Goal: Task Accomplishment & Management: Manage account settings

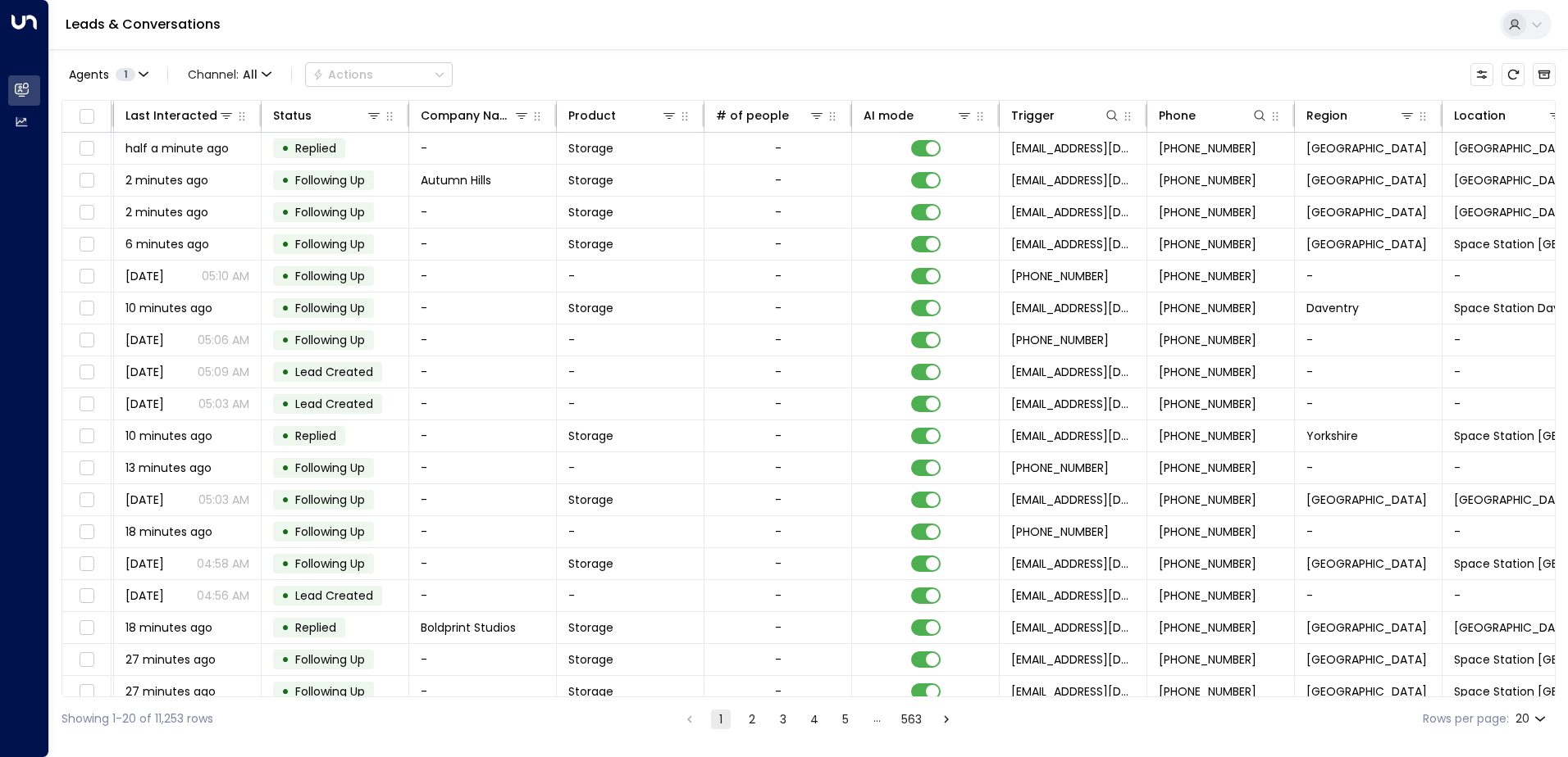
scroll to position [0, 335]
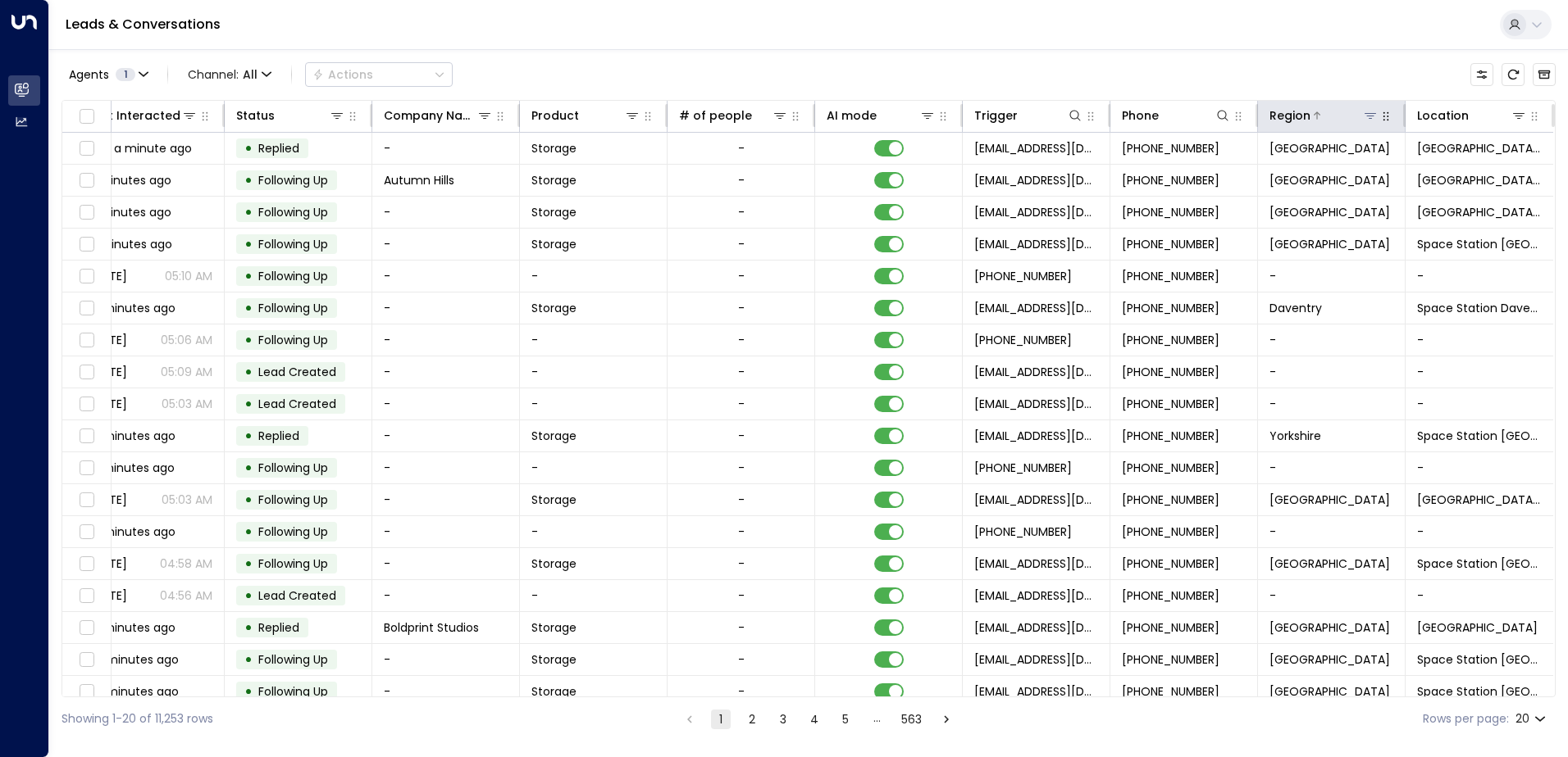
click at [1354, 119] on div at bounding box center [1344, 116] width 68 height 17
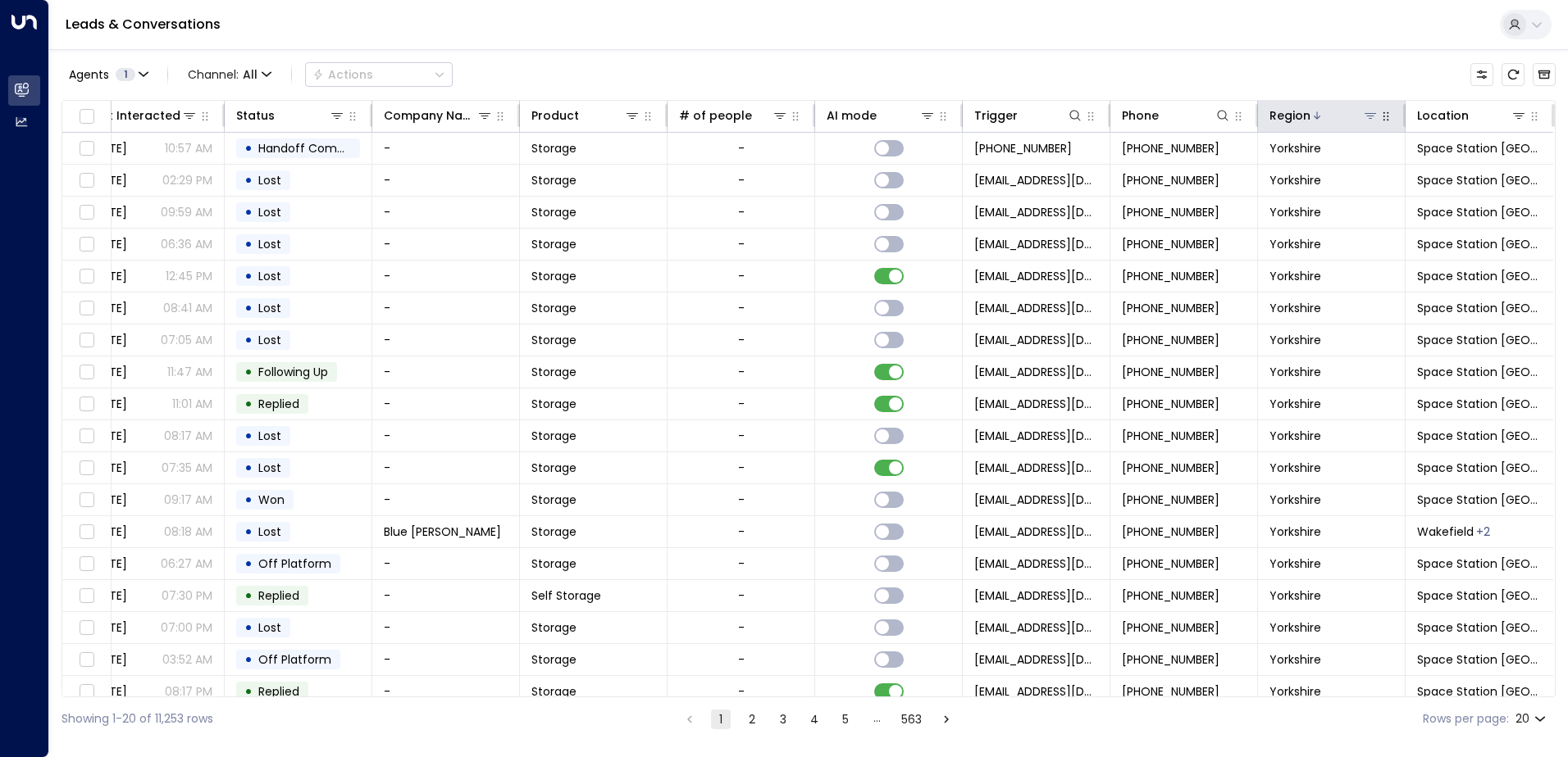
click at [1369, 117] on icon at bounding box center [1370, 116] width 13 height 13
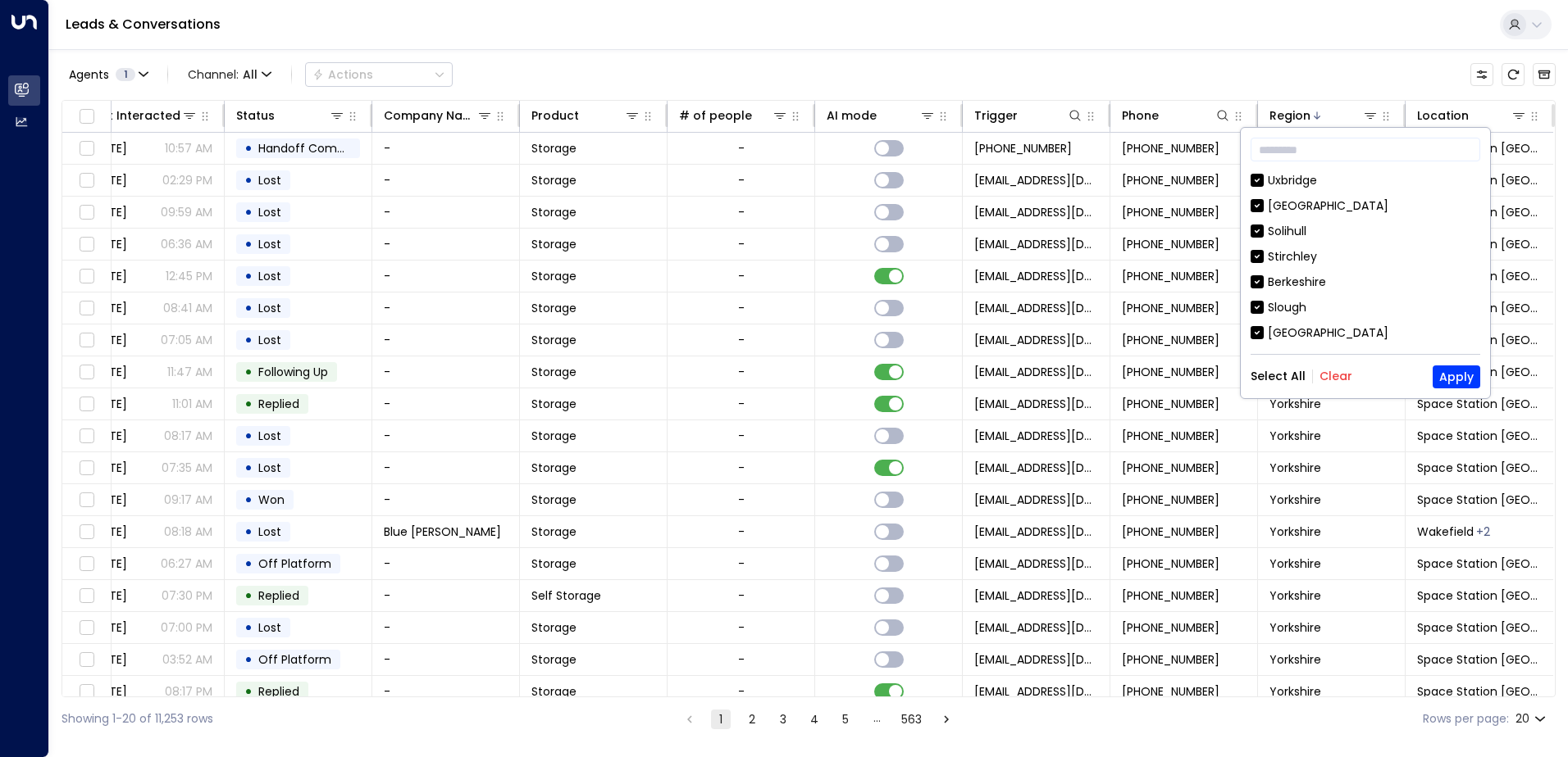
click at [1326, 373] on button "Clear" at bounding box center [1335, 376] width 32 height 13
click at [1305, 263] on div "[GEOGRAPHIC_DATA]" at bounding box center [1328, 259] width 120 height 18
click at [1445, 381] on button "Apply" at bounding box center [1455, 377] width 47 height 23
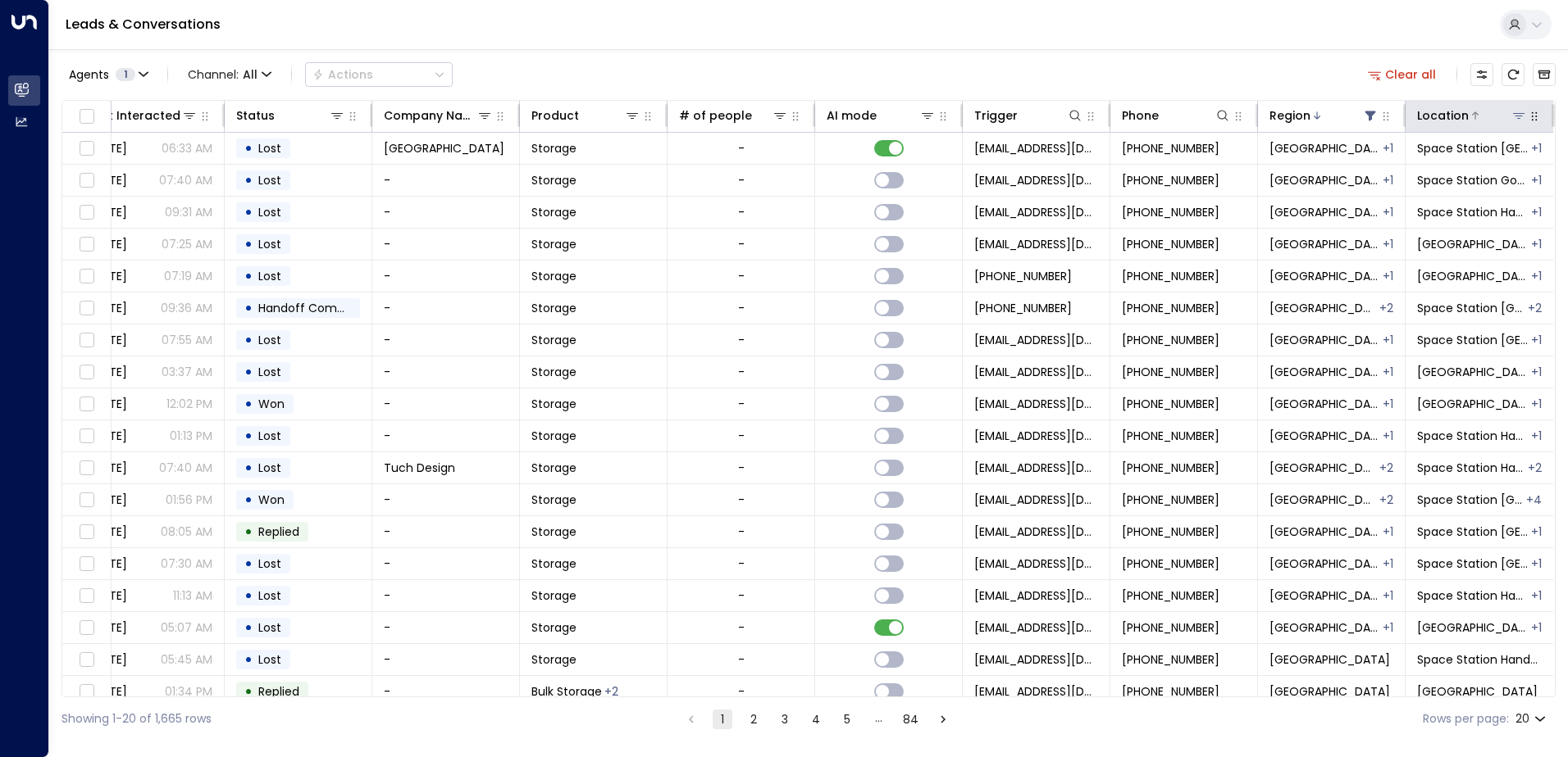
click at [1515, 119] on icon at bounding box center [1518, 116] width 13 height 13
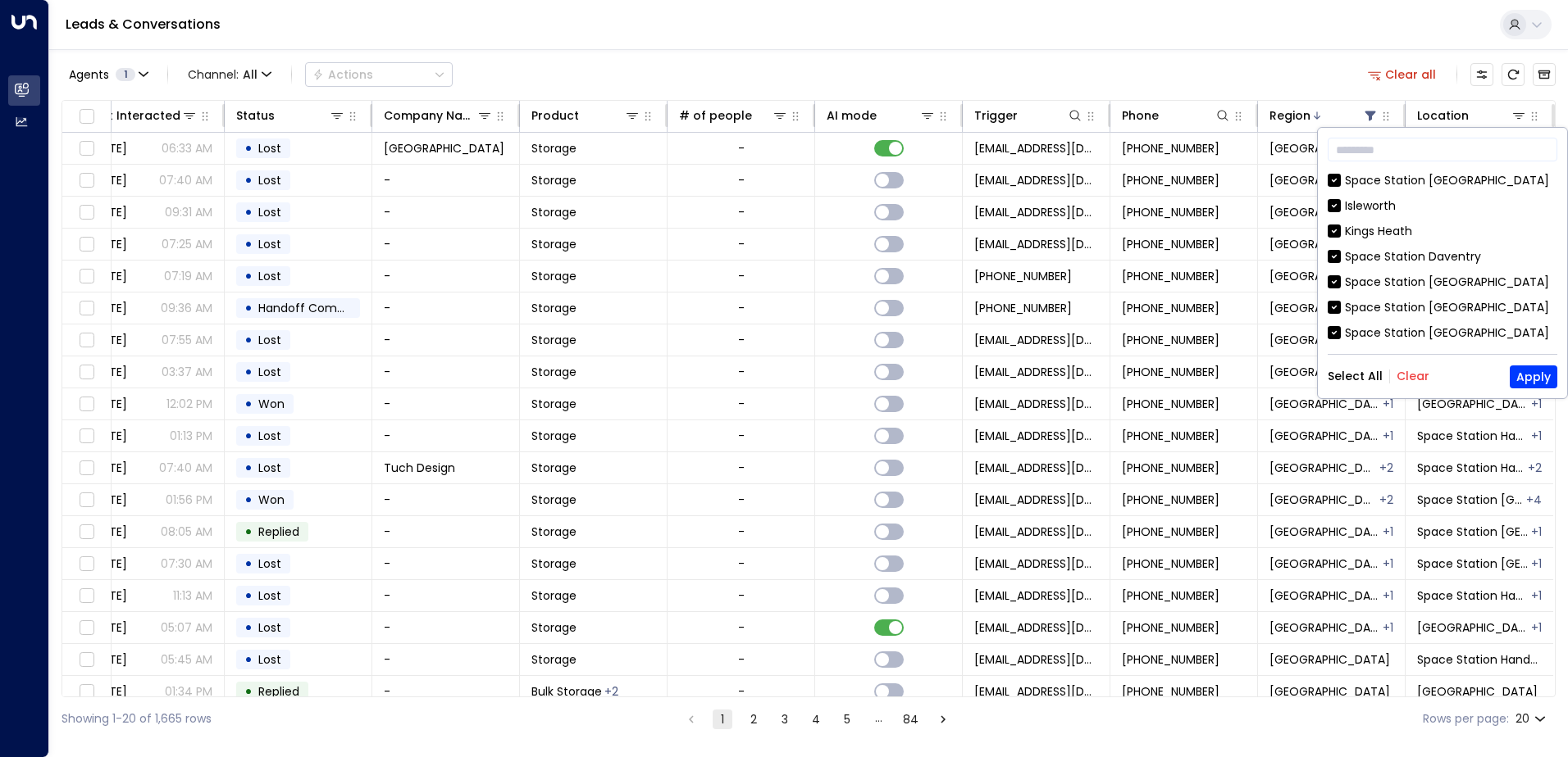
click at [1403, 370] on button "Clear" at bounding box center [1412, 376] width 32 height 13
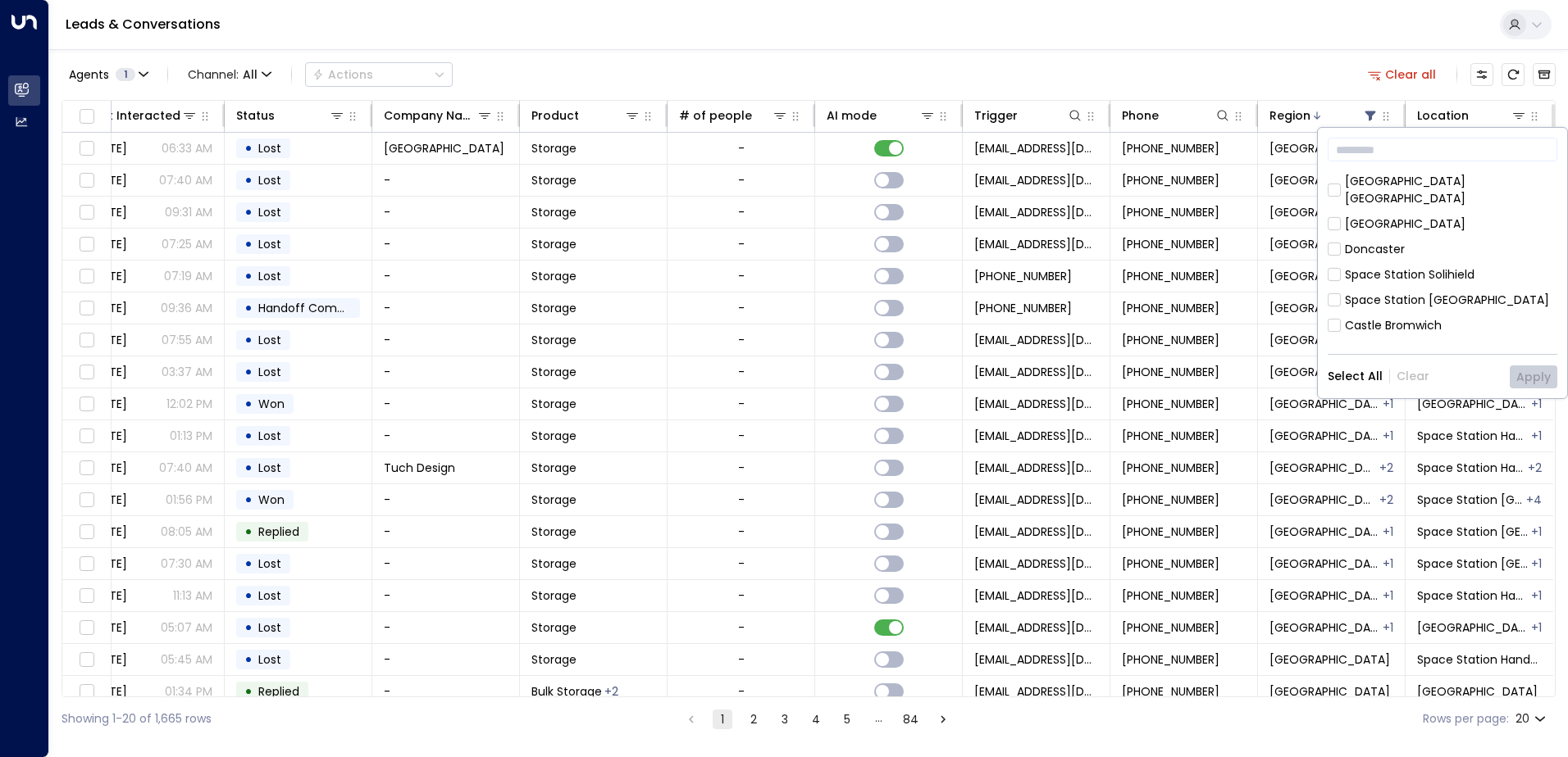
scroll to position [409, 0]
click at [1376, 212] on div "[GEOGRAPHIC_DATA]" at bounding box center [1404, 220] width 120 height 18
click at [1526, 372] on button "Apply" at bounding box center [1533, 377] width 47 height 23
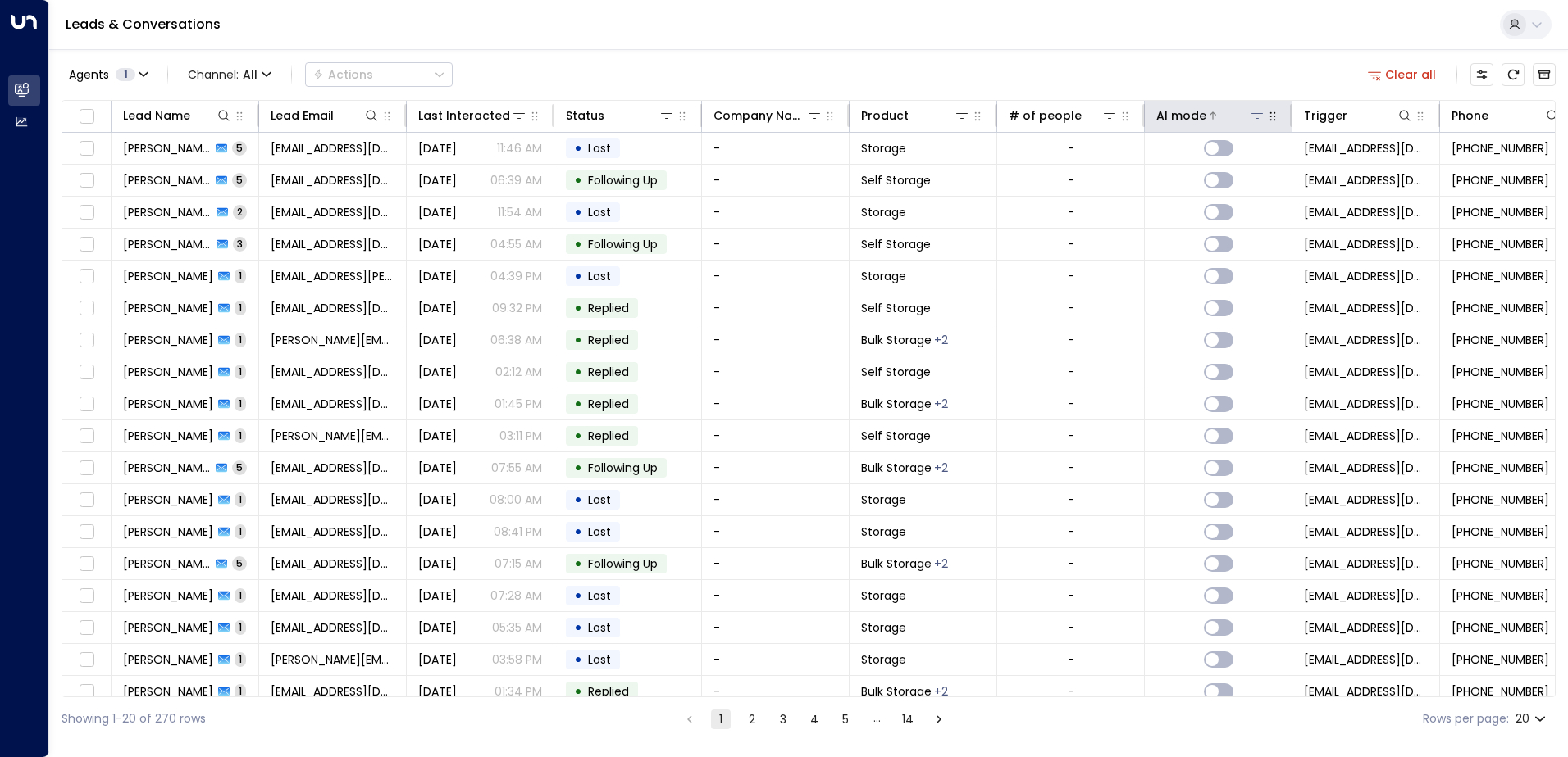
click at [1195, 119] on div "AI mode" at bounding box center [1181, 115] width 50 height 19
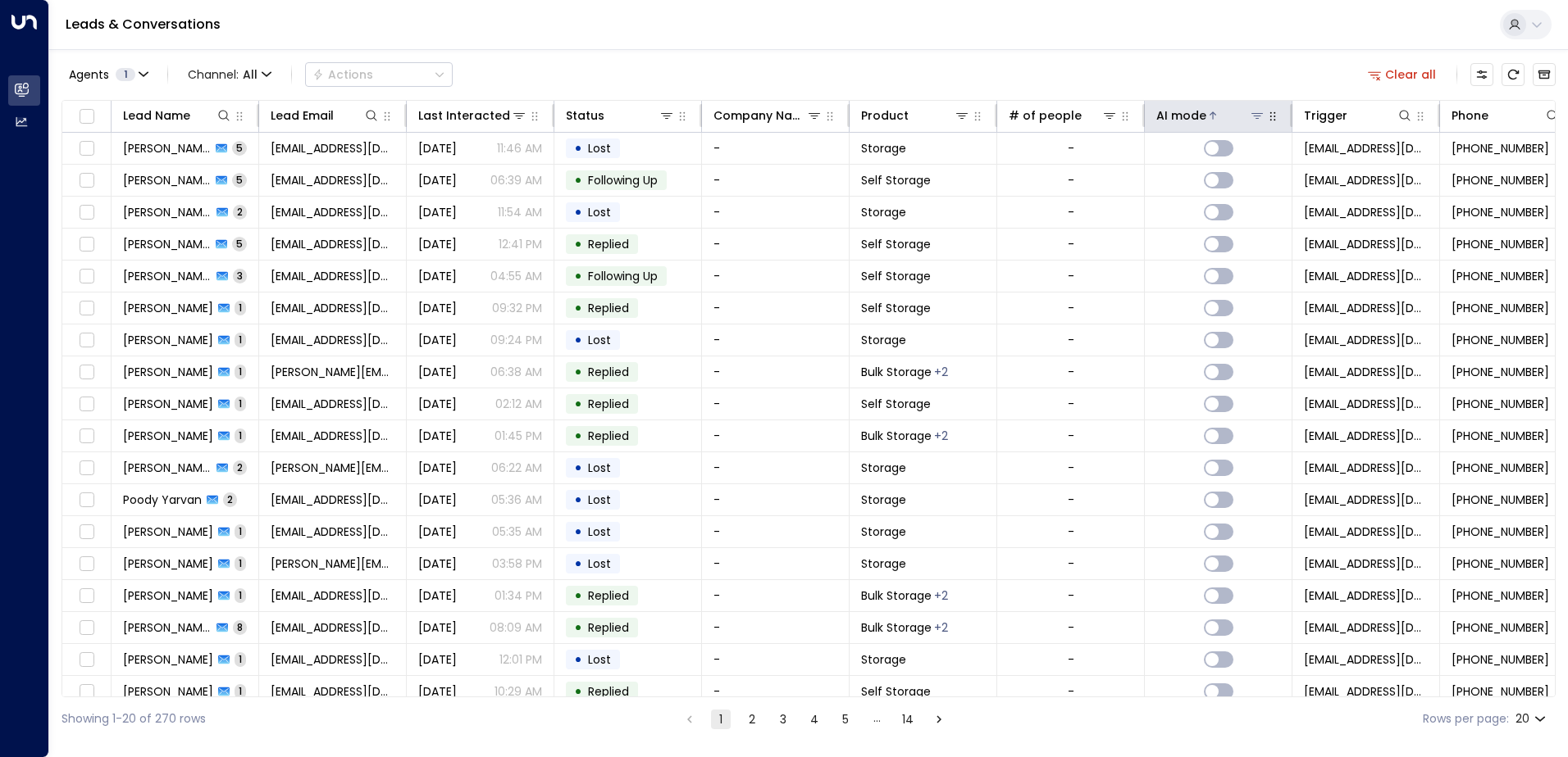
click at [1195, 119] on div "AI mode" at bounding box center [1181, 115] width 50 height 19
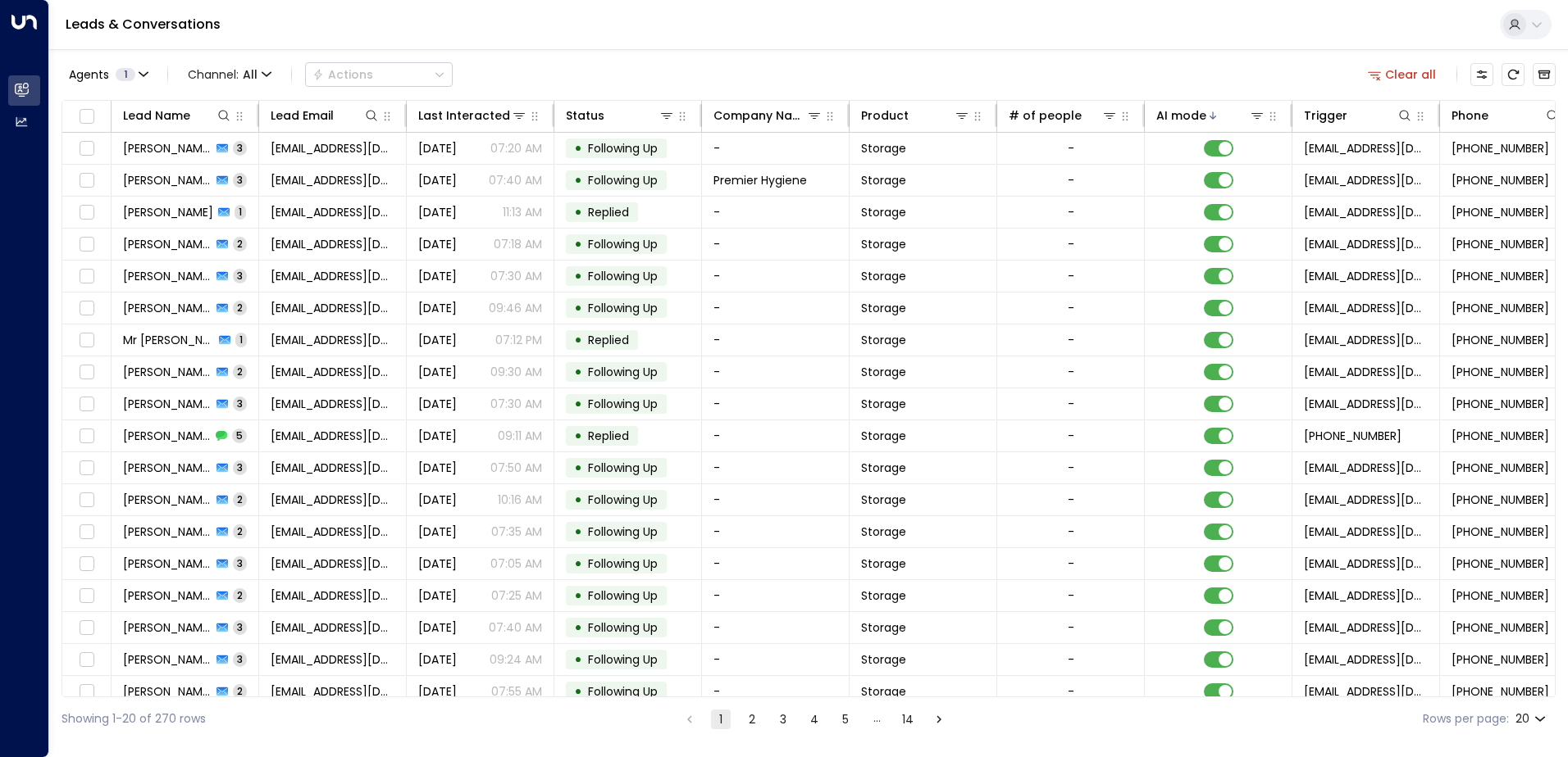
scroll to position [0, 335]
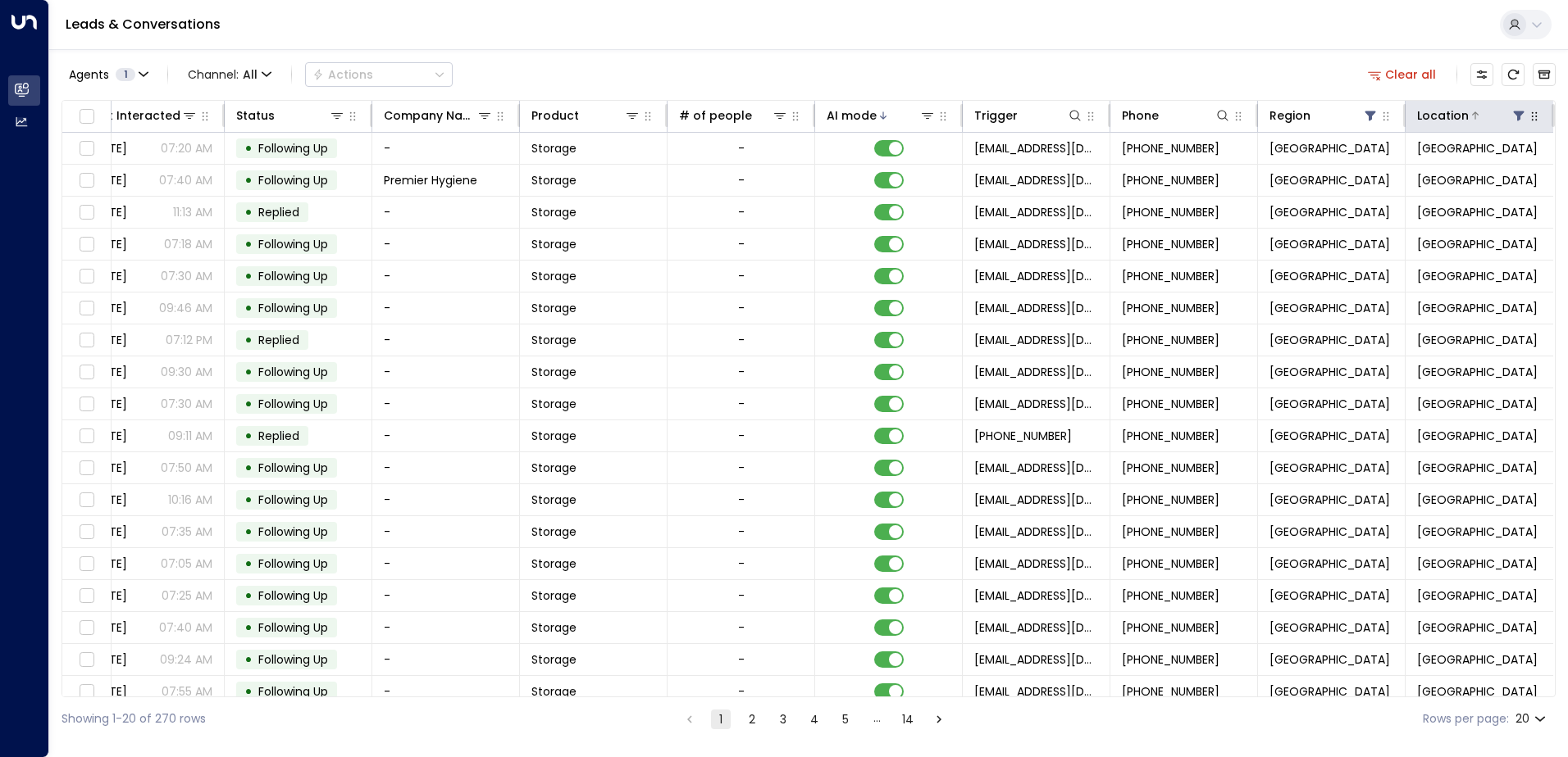
click at [1513, 112] on icon at bounding box center [1519, 116] width 11 height 10
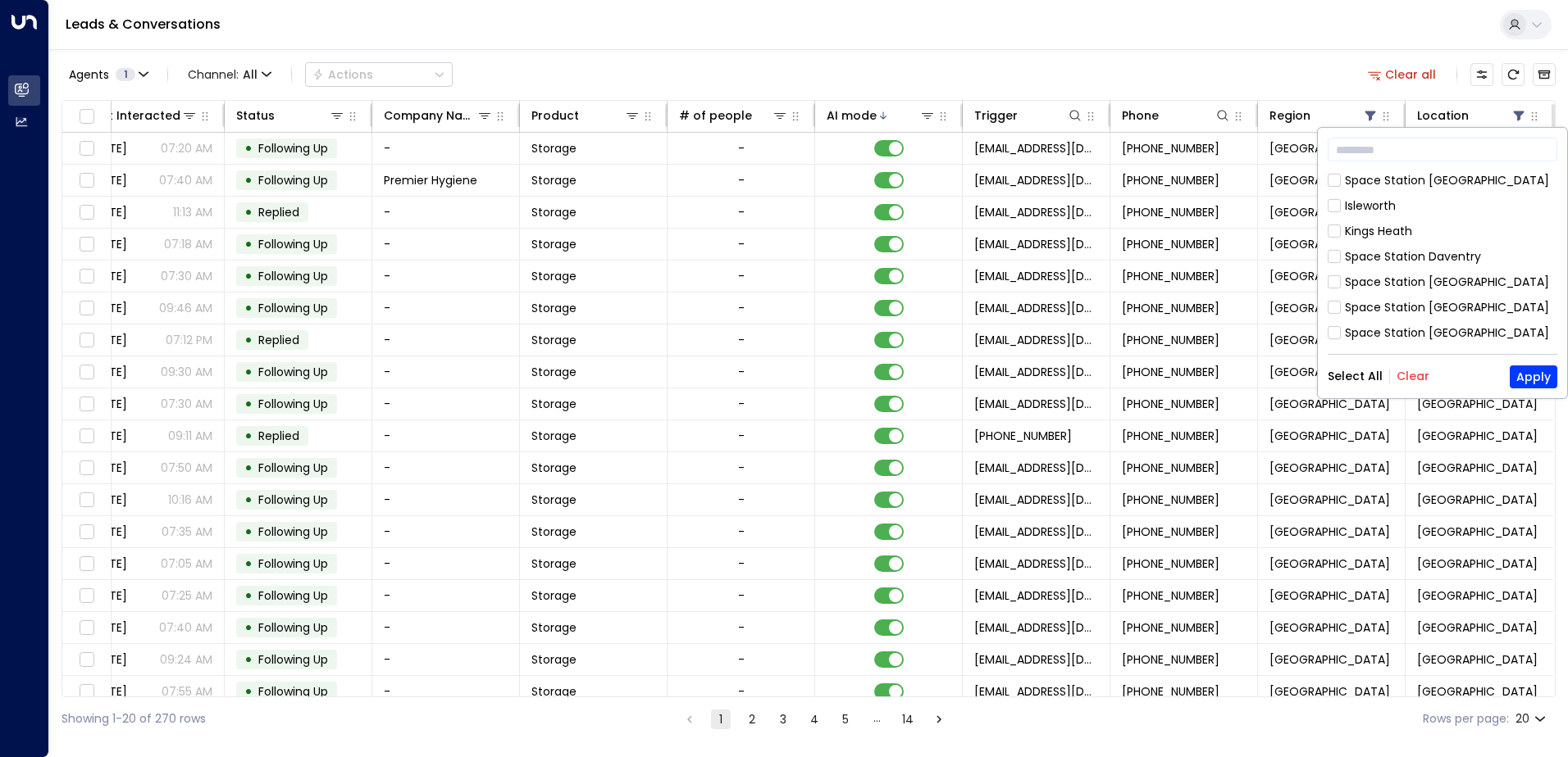
click at [1413, 372] on button "Clear" at bounding box center [1412, 376] width 32 height 13
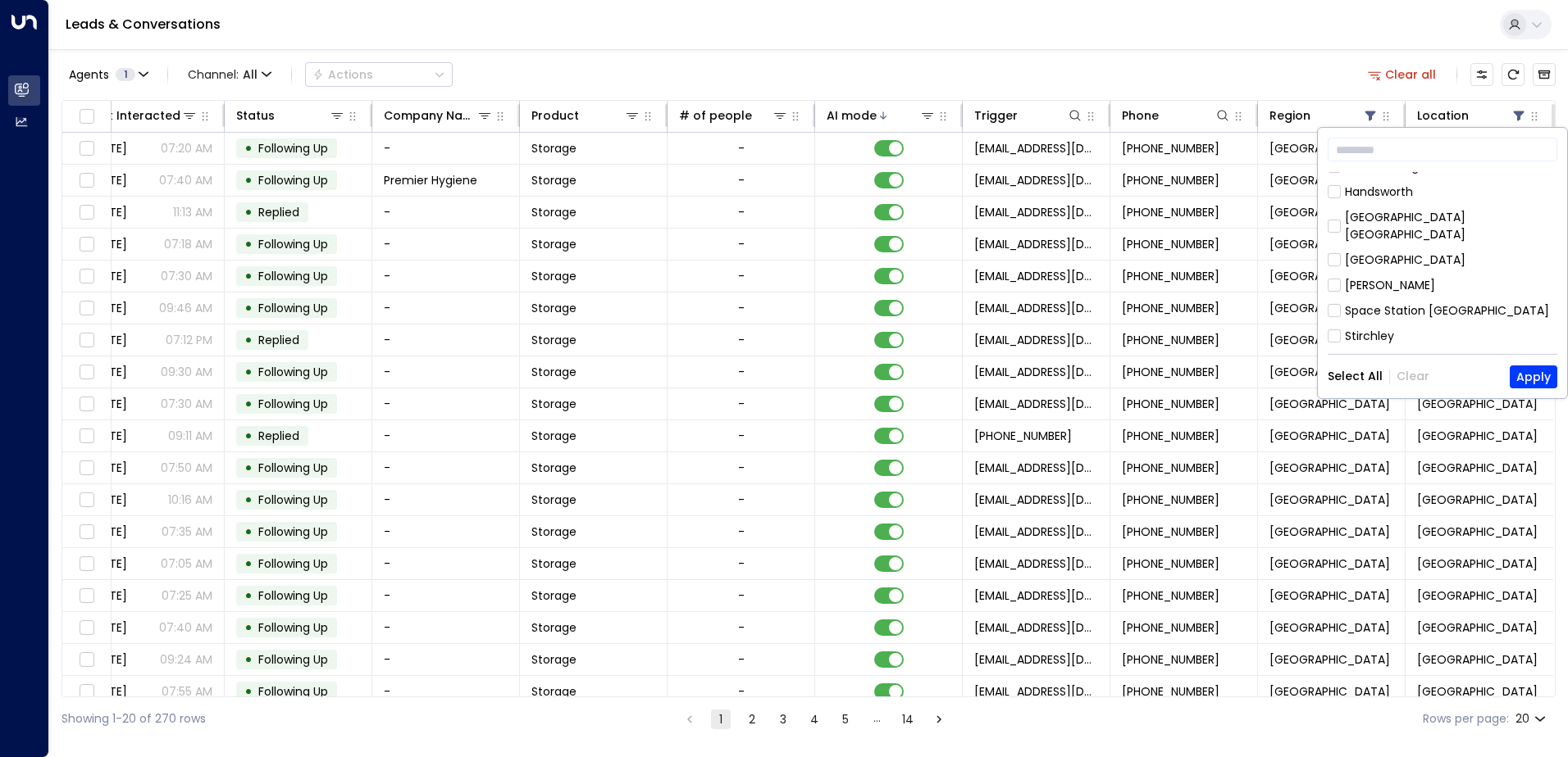
scroll to position [738, 0]
click at [1381, 223] on div "[GEOGRAPHIC_DATA]" at bounding box center [1404, 231] width 120 height 18
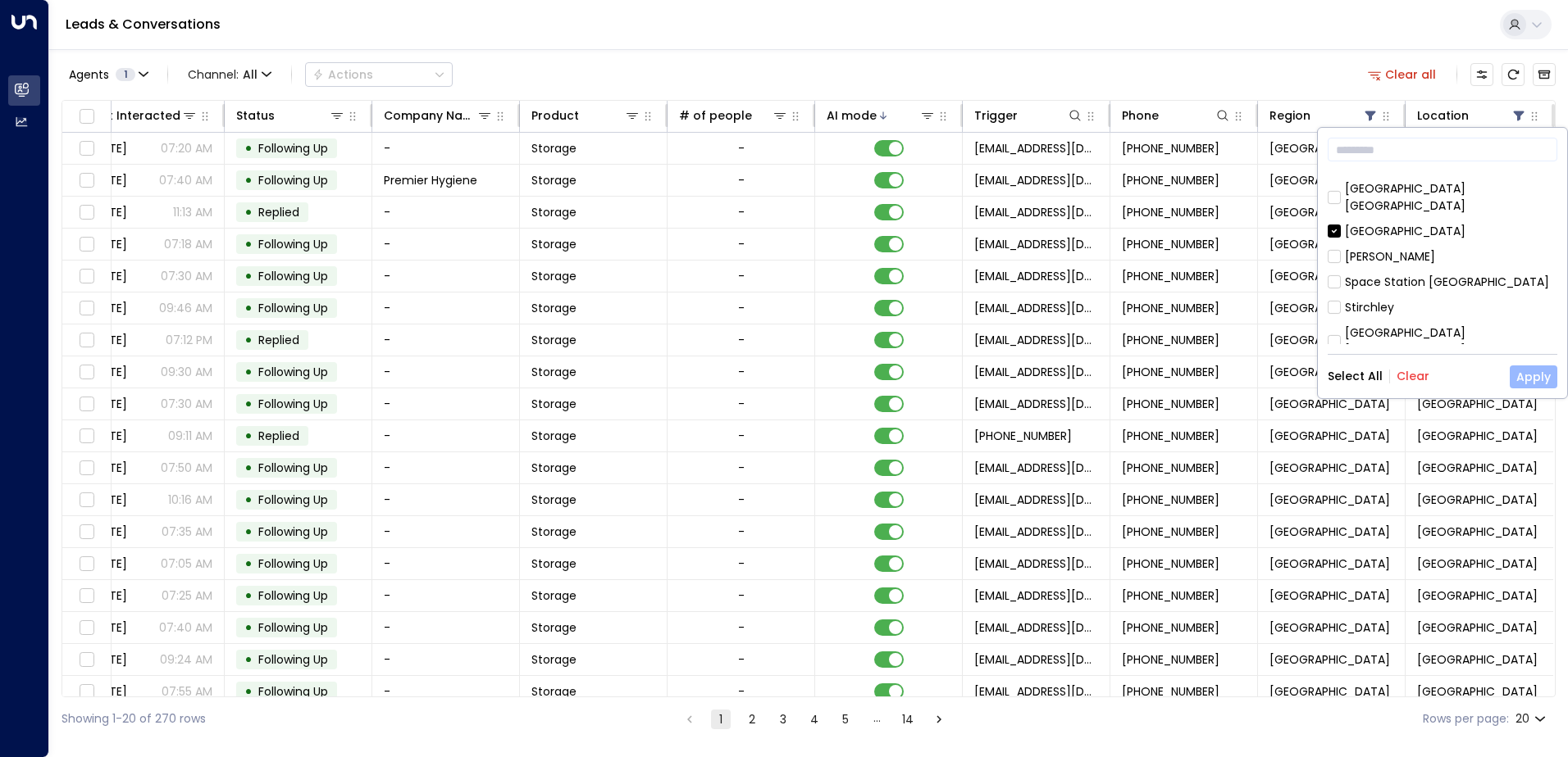
click at [1527, 372] on button "Apply" at bounding box center [1533, 377] width 47 height 23
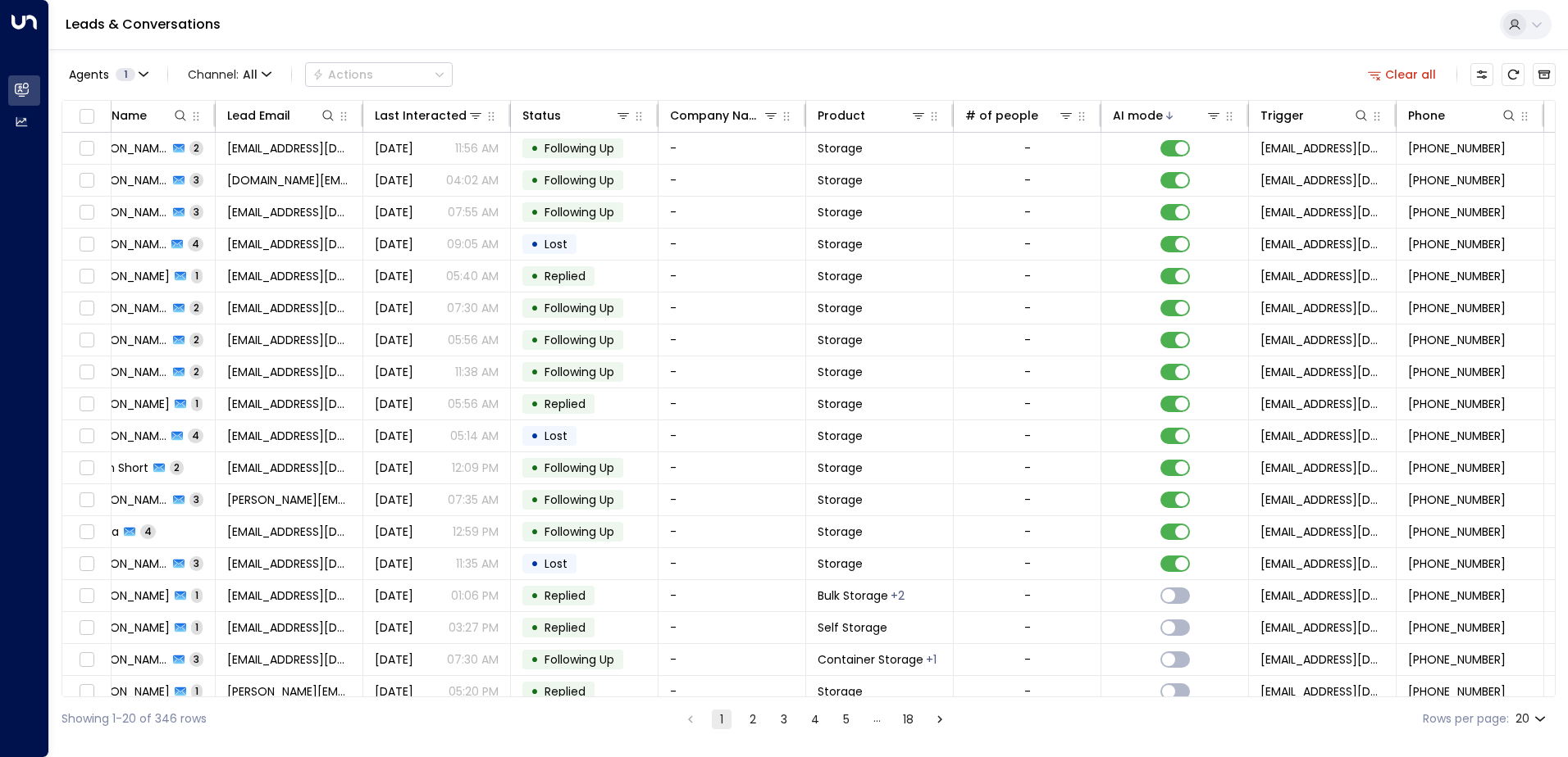
scroll to position [0, 335]
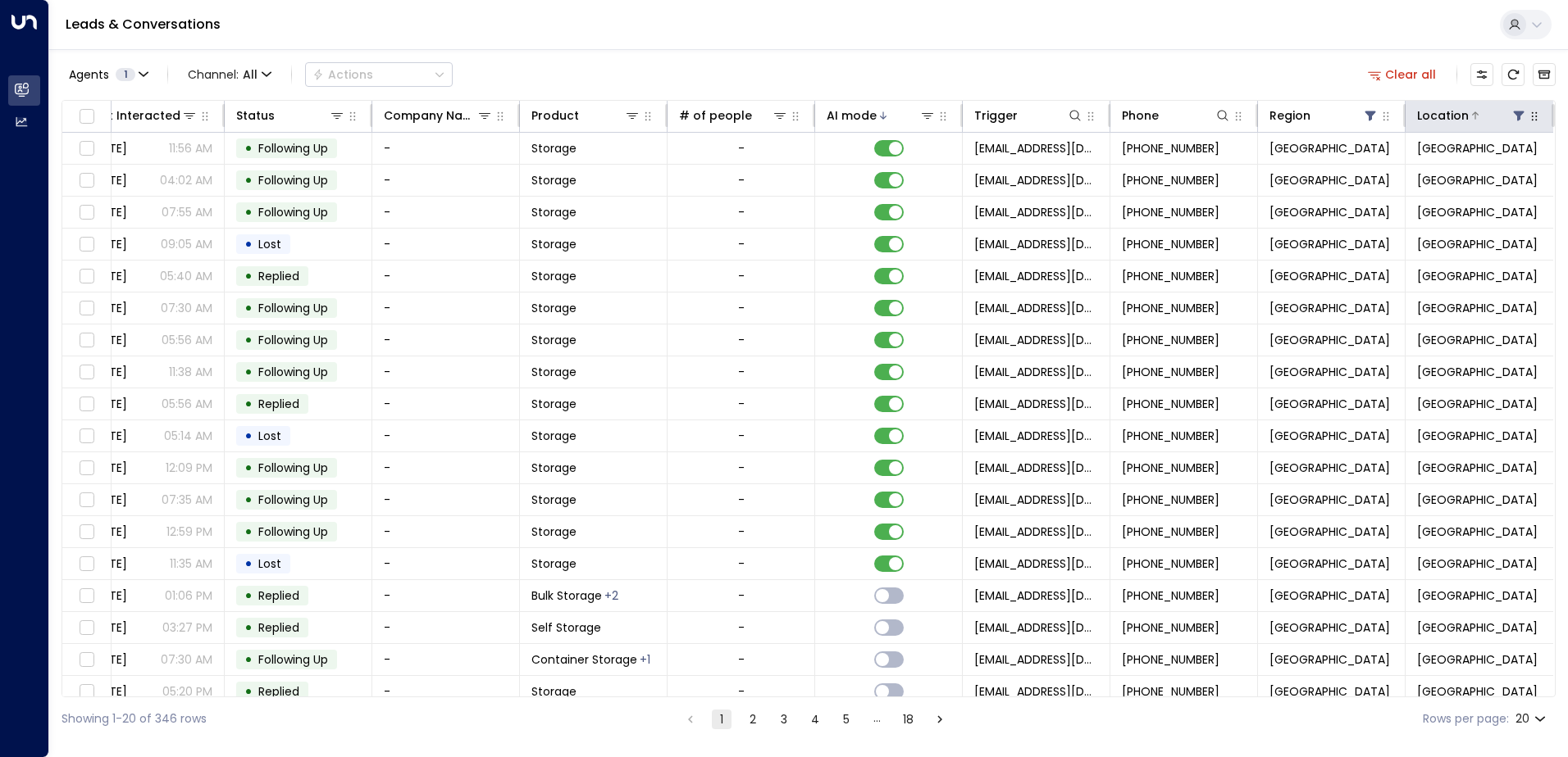
click at [1515, 109] on icon at bounding box center [1518, 116] width 13 height 13
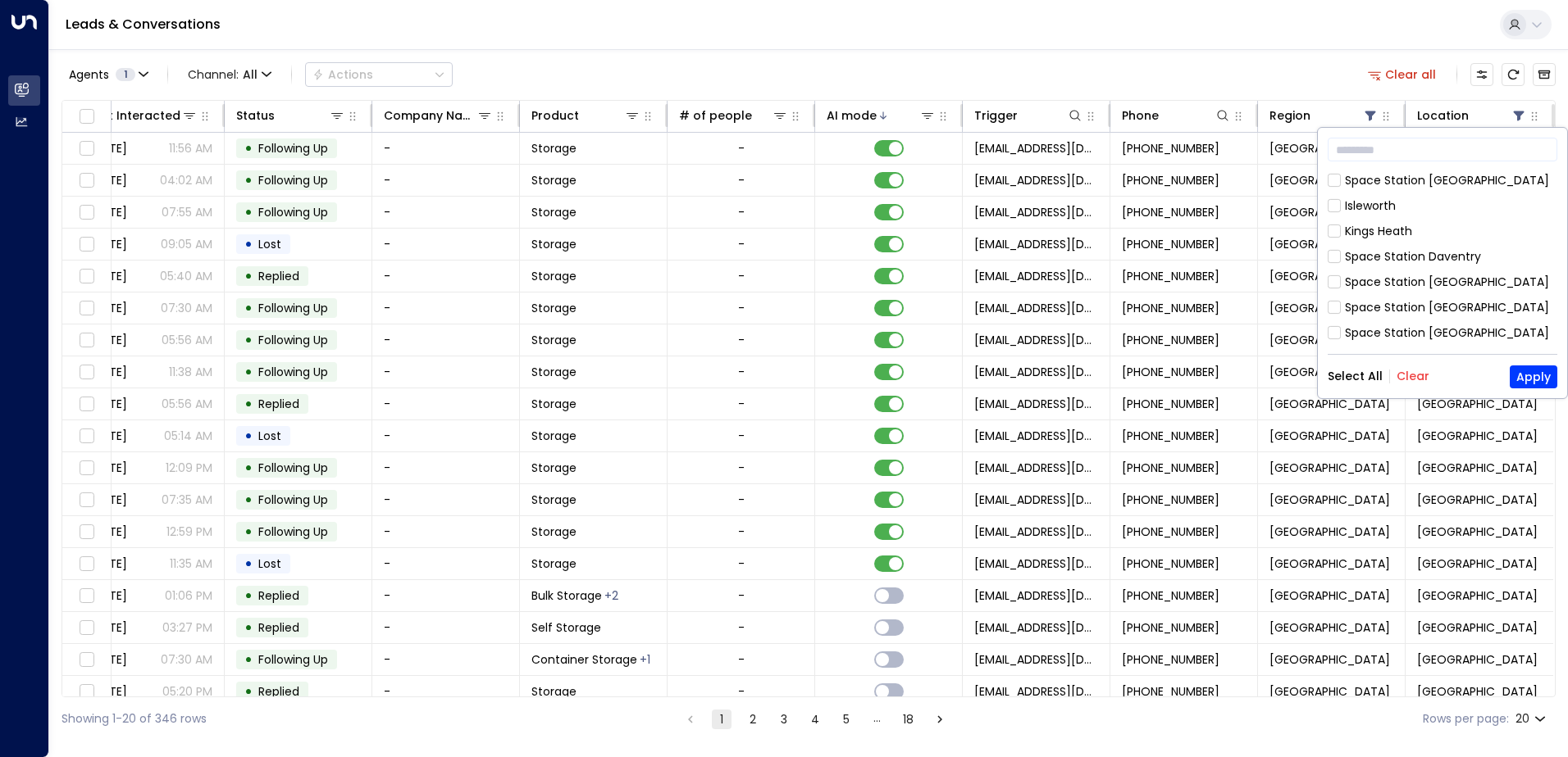
click at [1420, 373] on button "Clear" at bounding box center [1412, 376] width 32 height 13
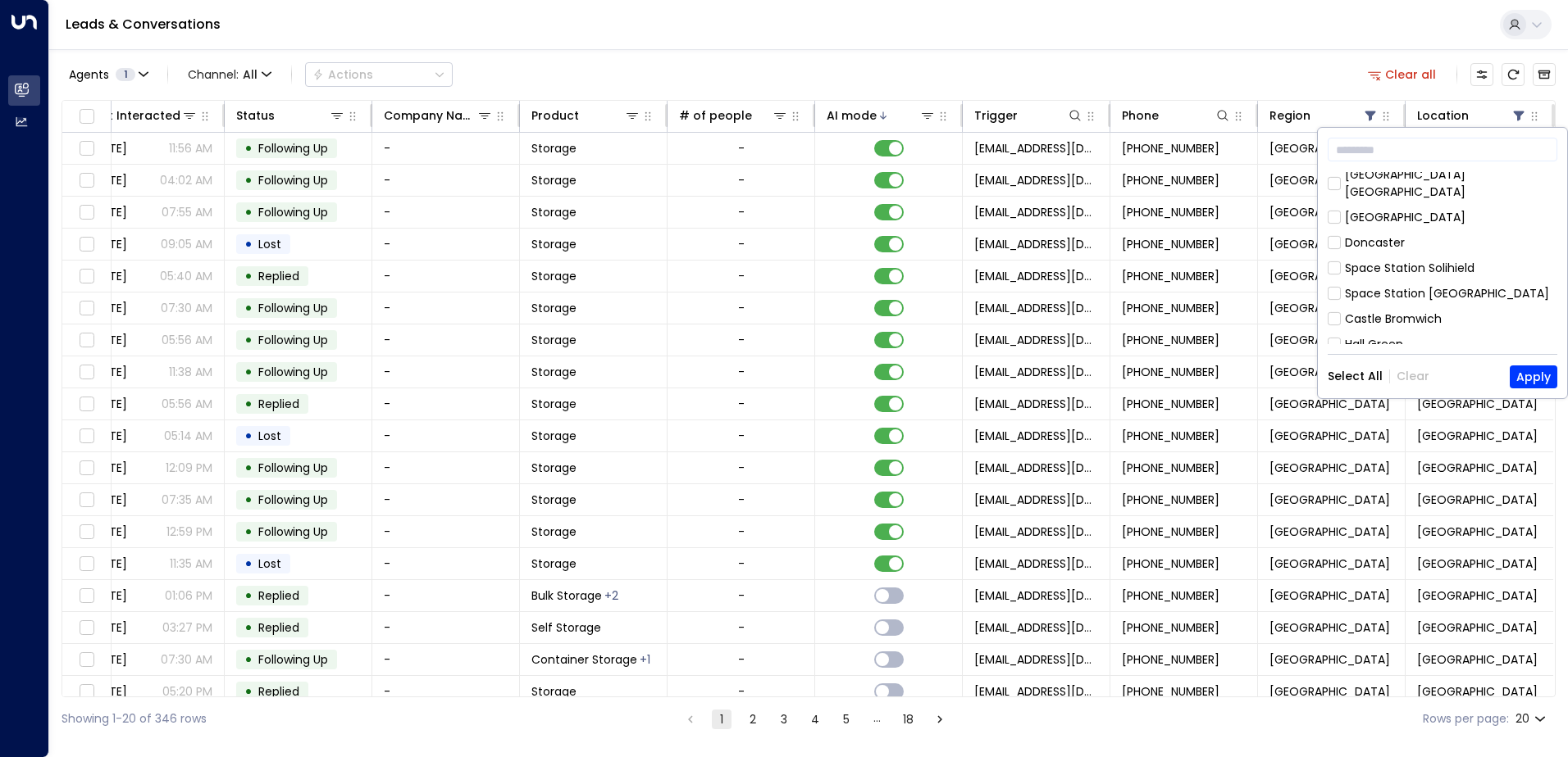
scroll to position [328, 0]
click at [1404, 293] on div "[GEOGRAPHIC_DATA]" at bounding box center [1404, 301] width 120 height 18
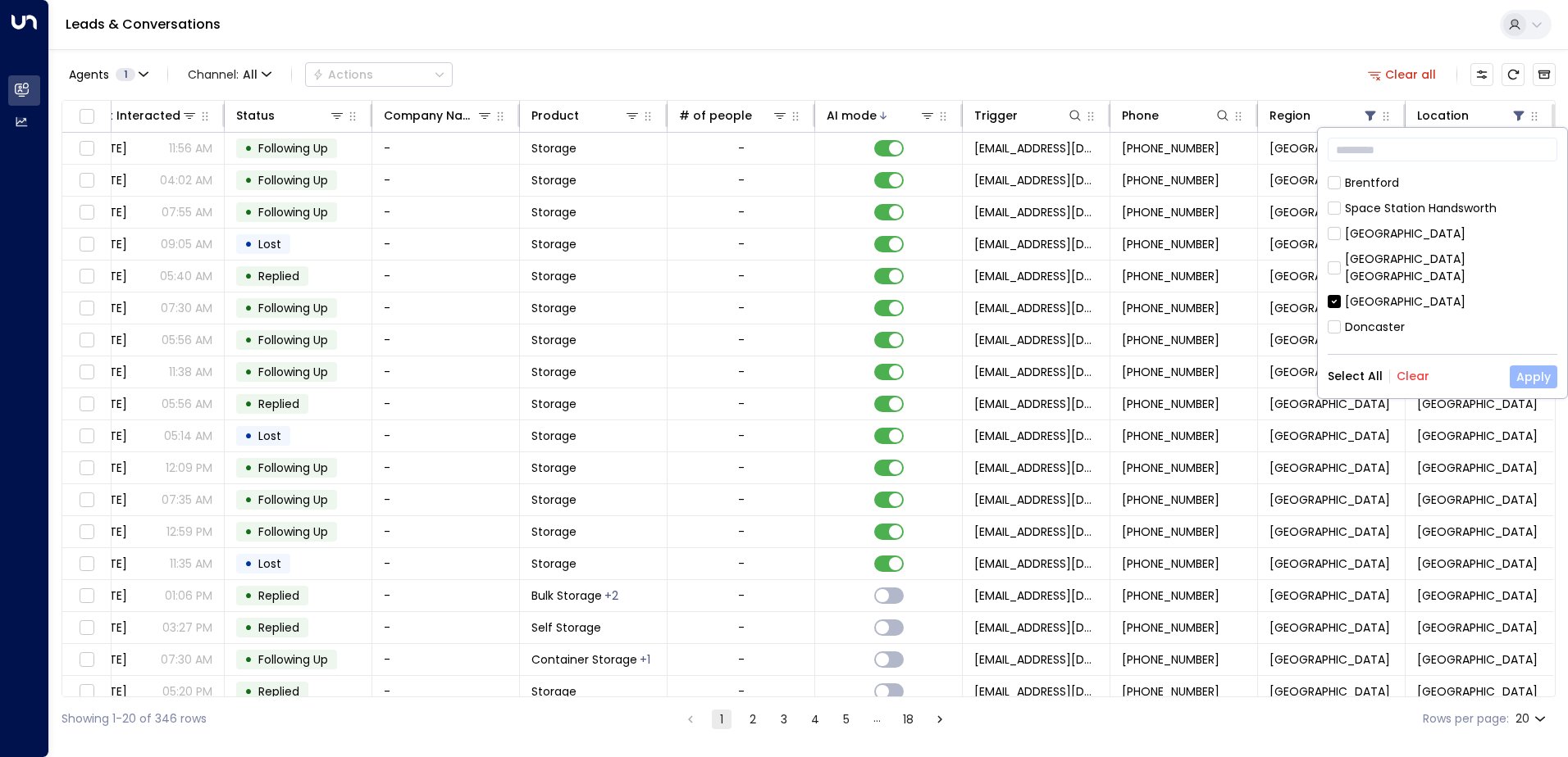
click at [1532, 373] on button "Apply" at bounding box center [1533, 377] width 47 height 23
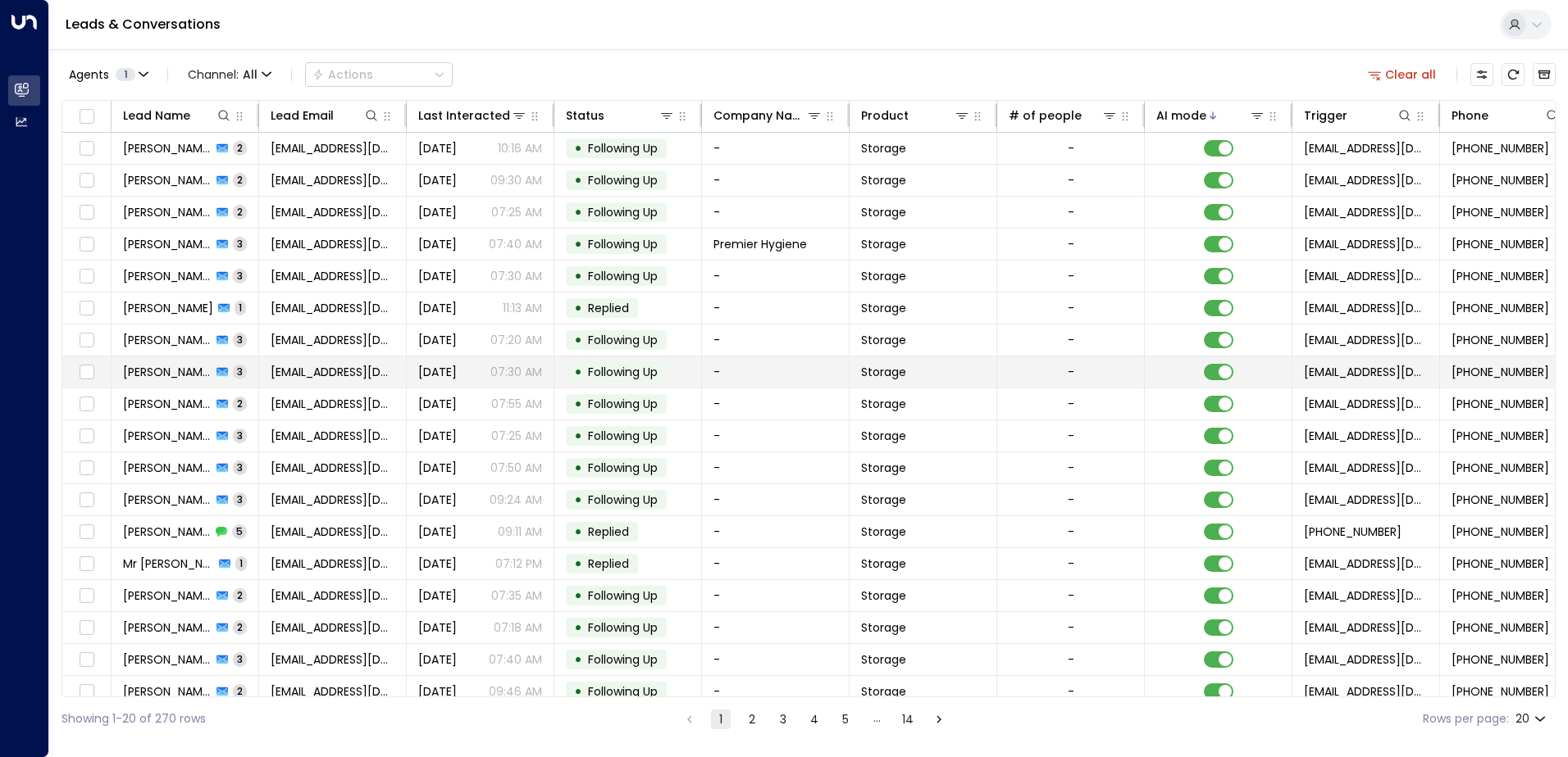
scroll to position [80, 0]
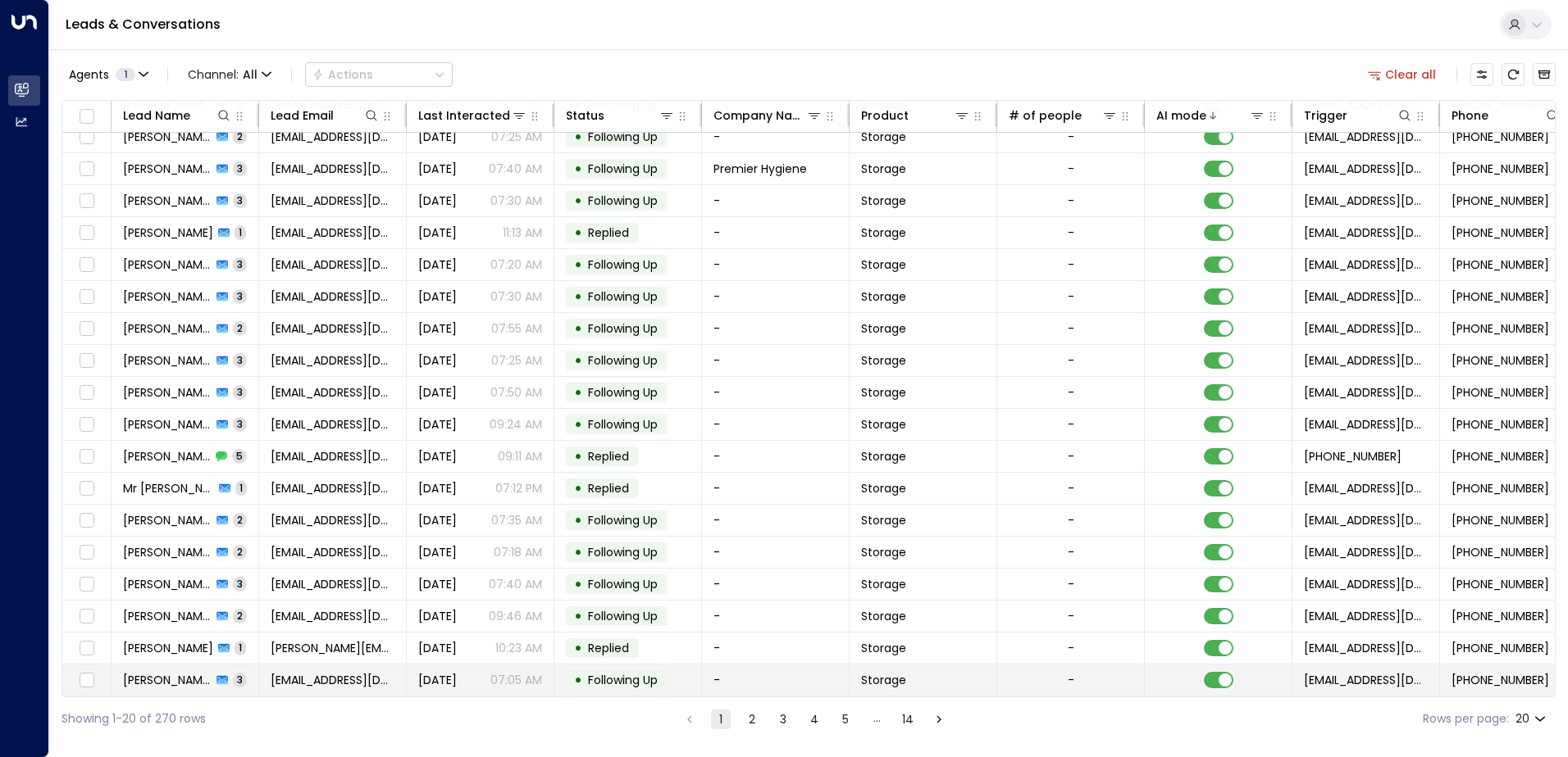
click at [634, 679] on span "Following Up" at bounding box center [622, 680] width 69 height 17
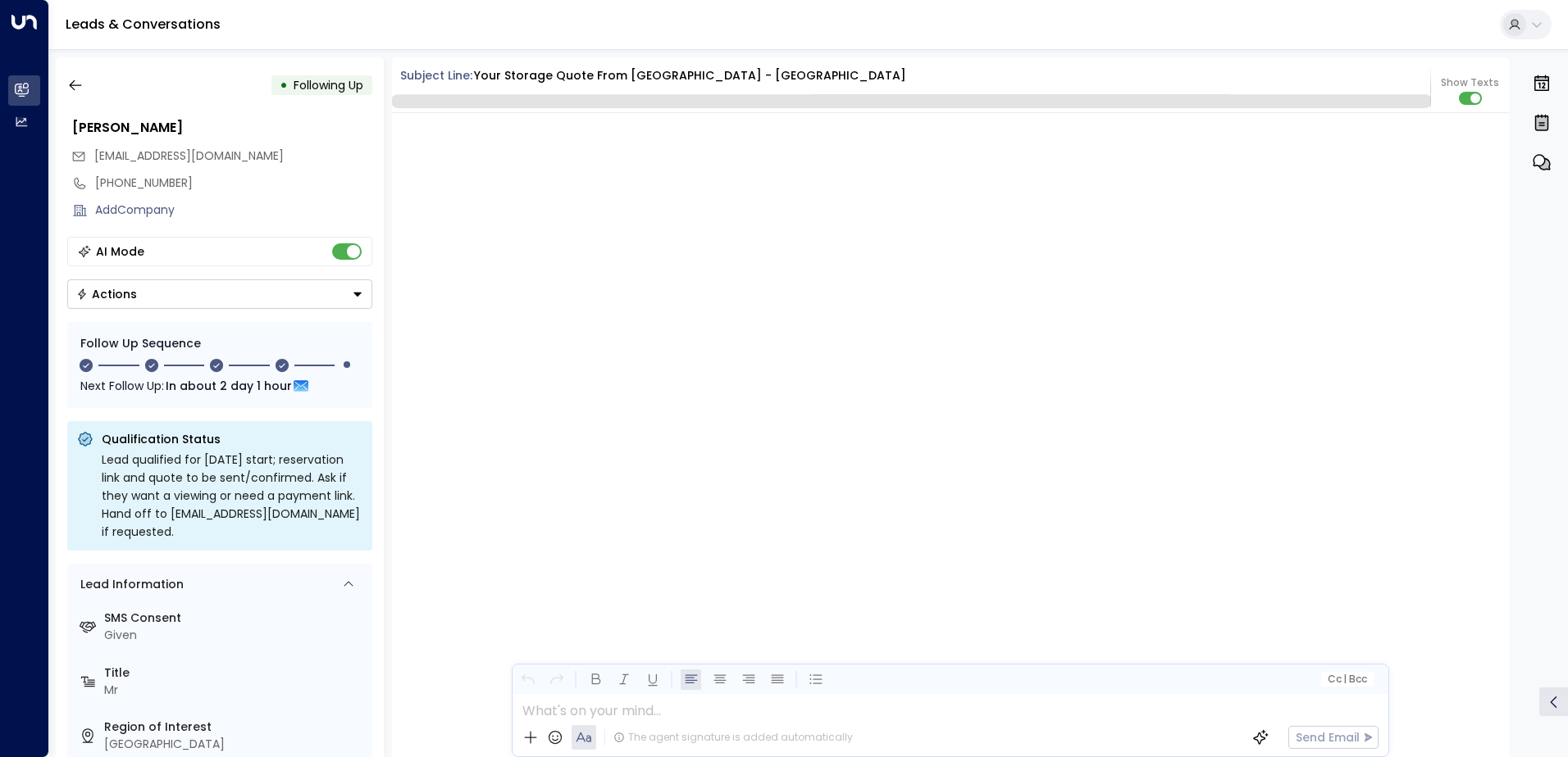
scroll to position [2540, 0]
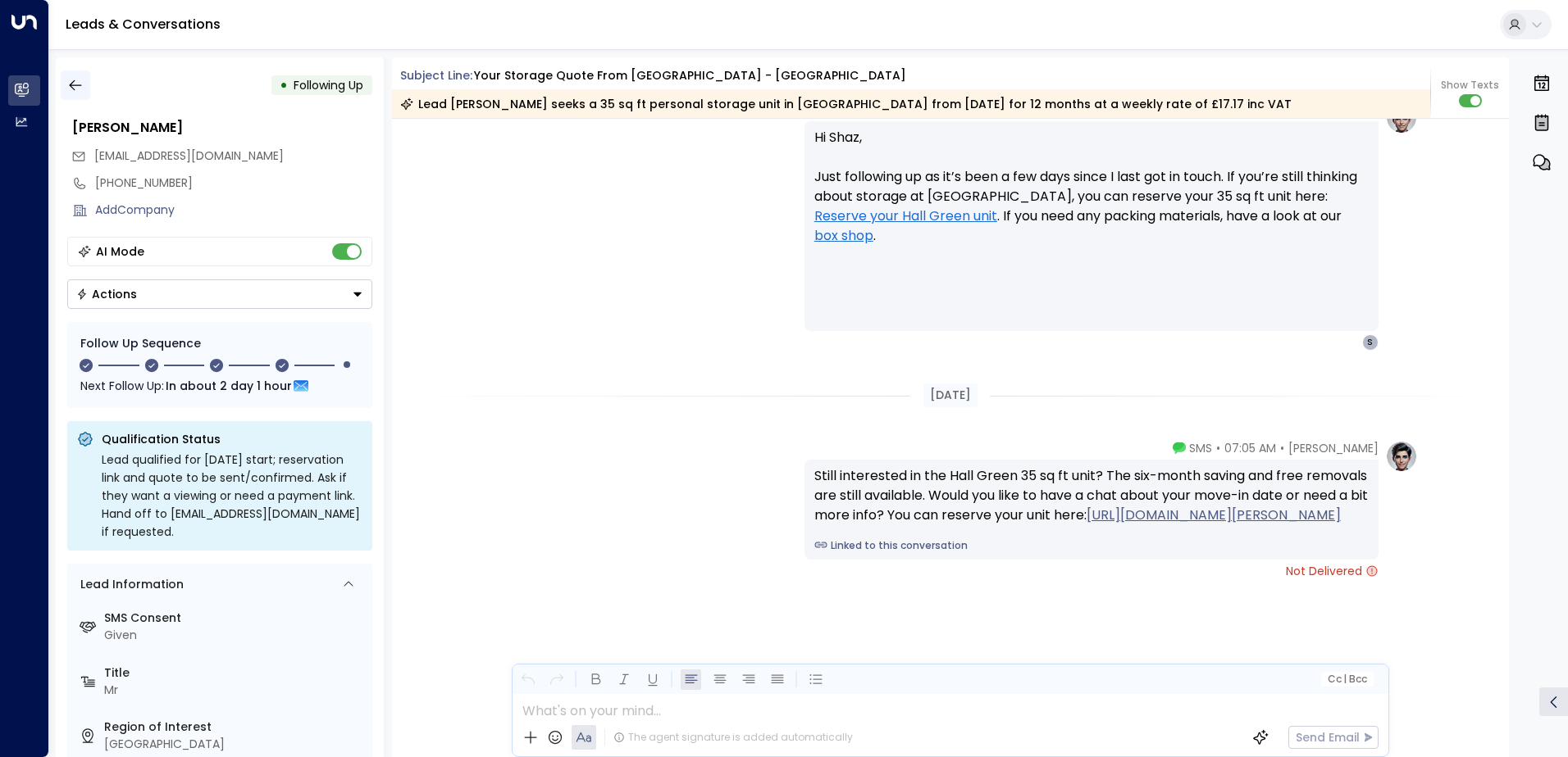
click at [85, 74] on button "button" at bounding box center [76, 85] width 30 height 30
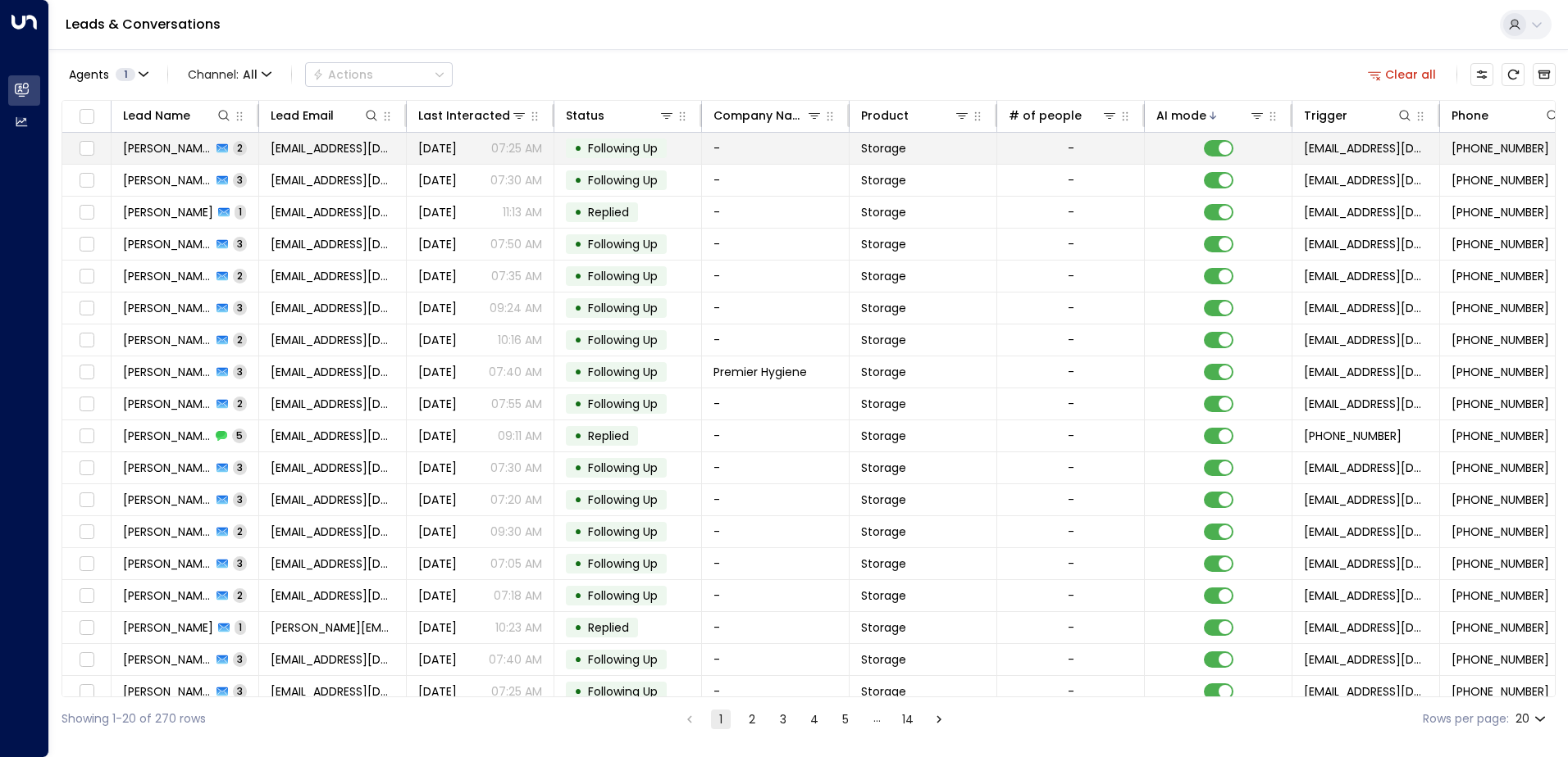
click at [627, 147] on span "Following Up" at bounding box center [622, 149] width 69 height 17
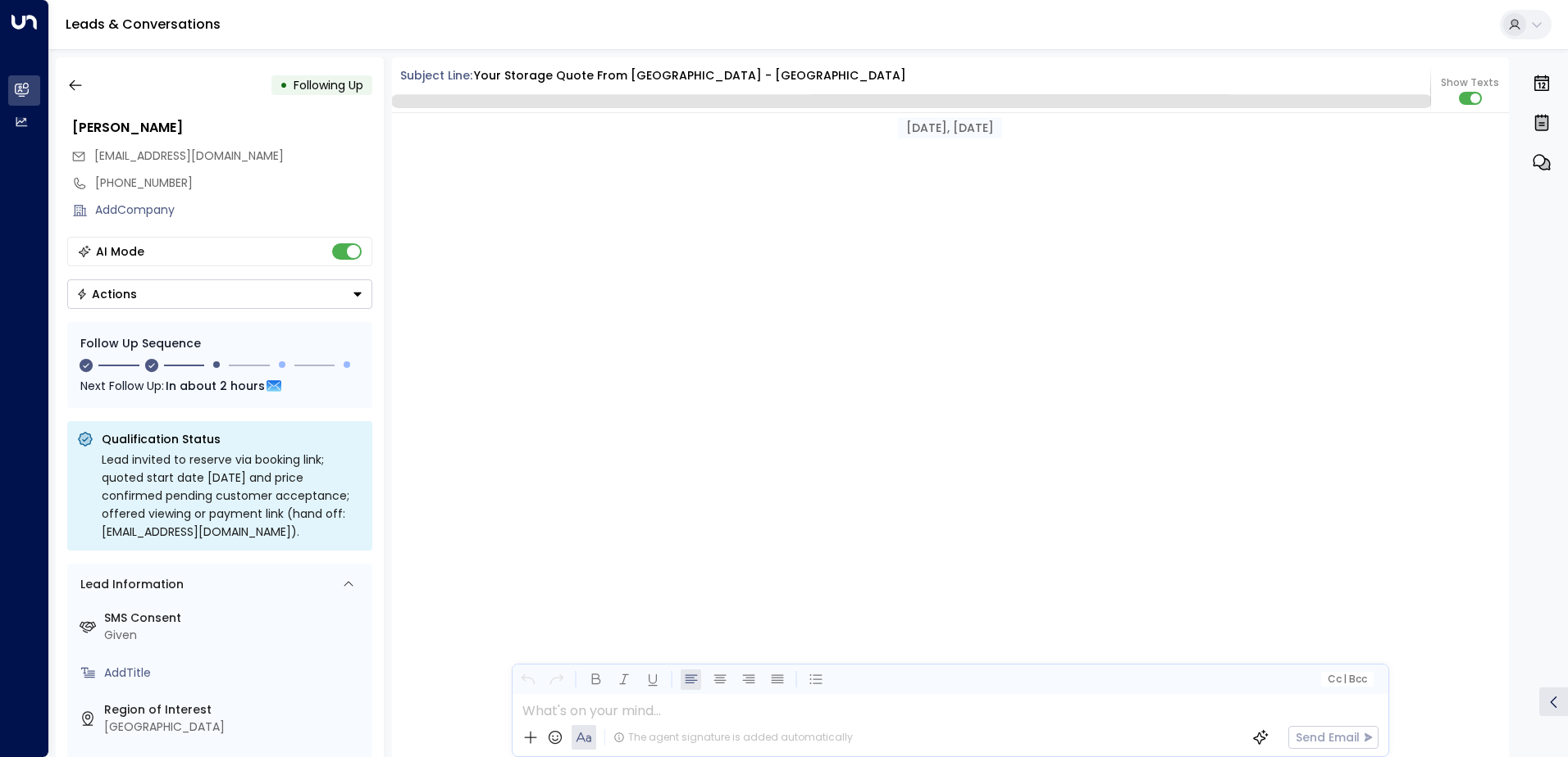
scroll to position [1582, 0]
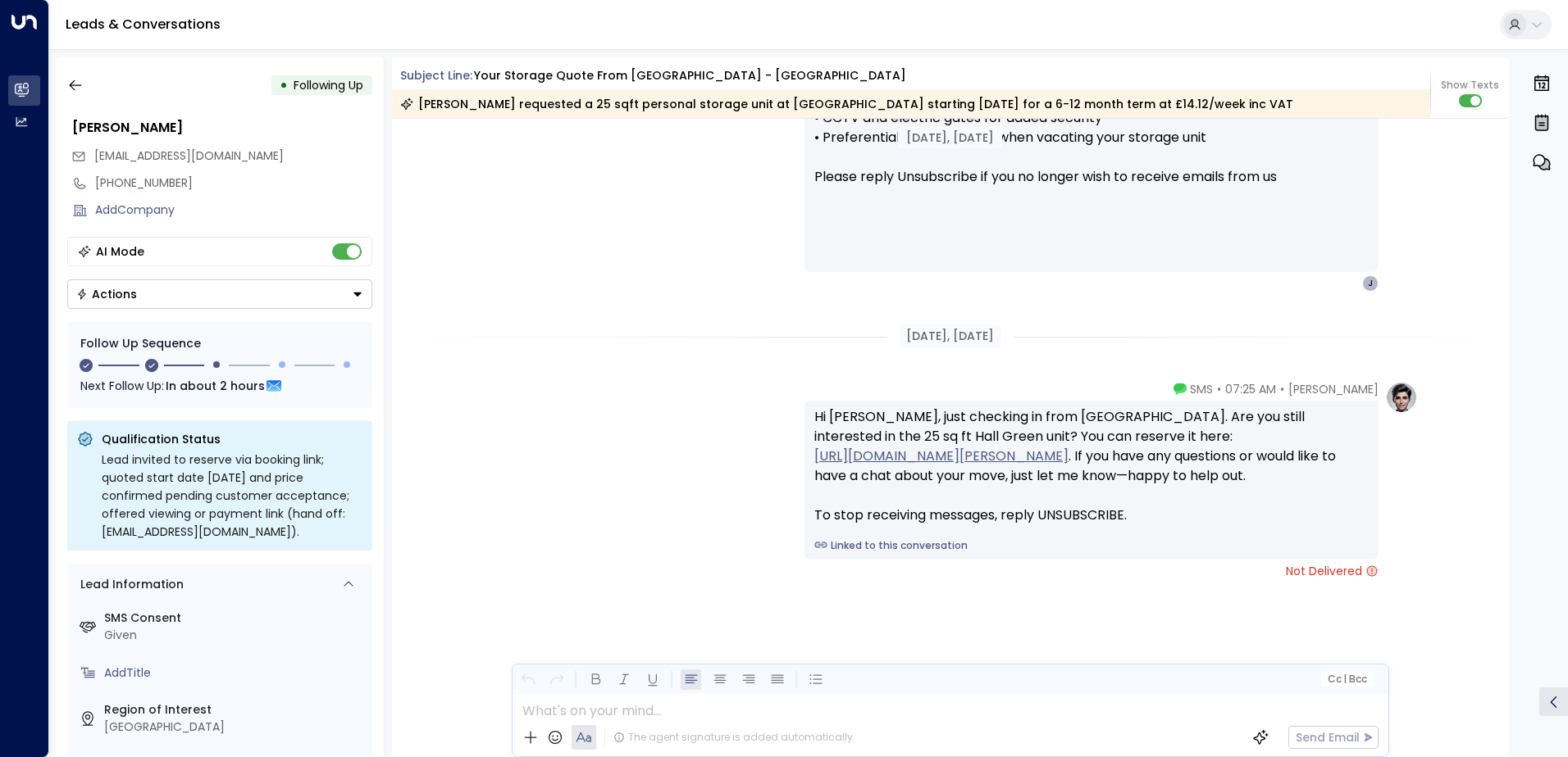
click at [92, 82] on div "• Following Up" at bounding box center [220, 85] width 305 height 30
click at [80, 86] on icon "button" at bounding box center [76, 85] width 17 height 17
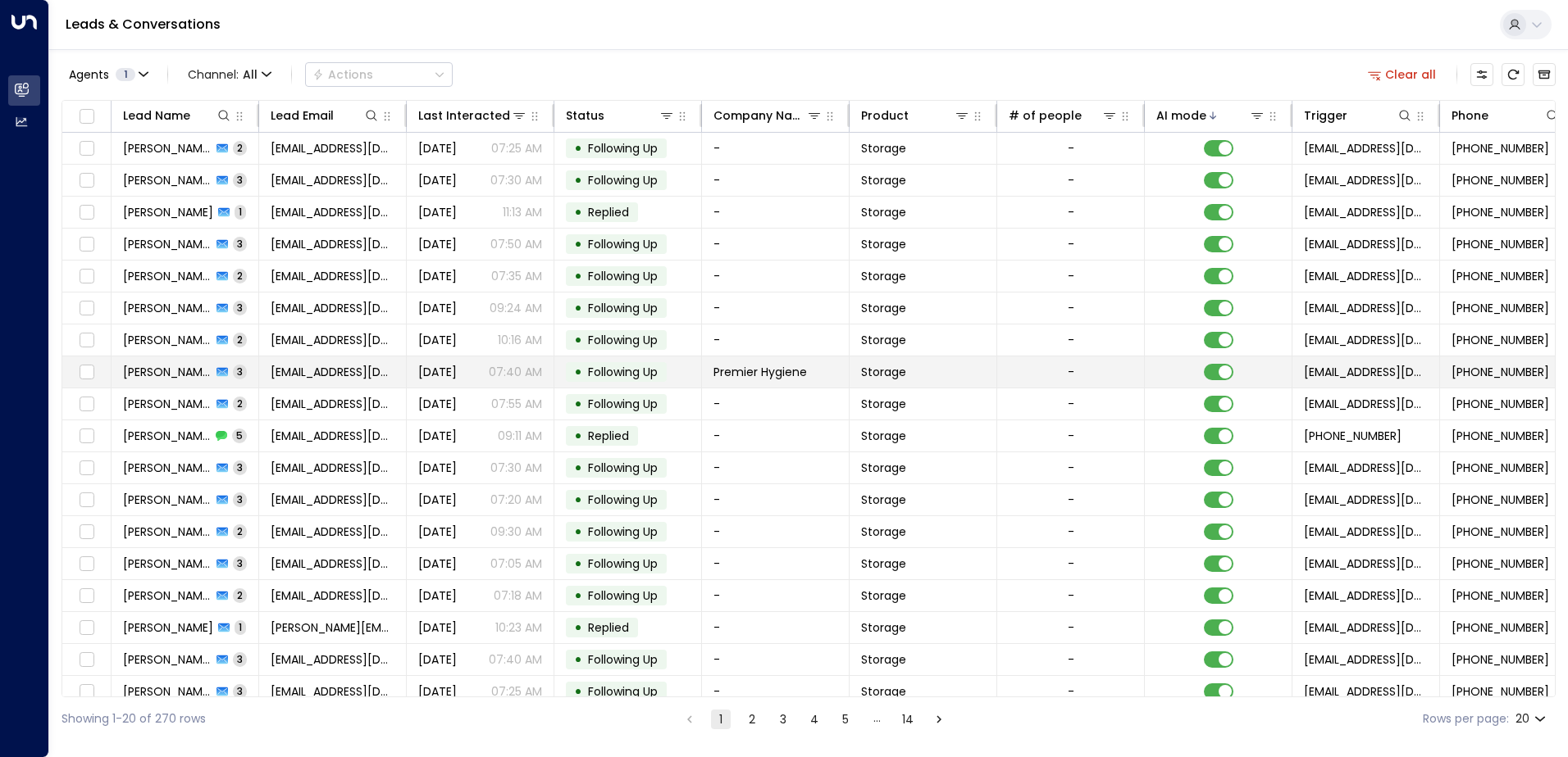
scroll to position [80, 0]
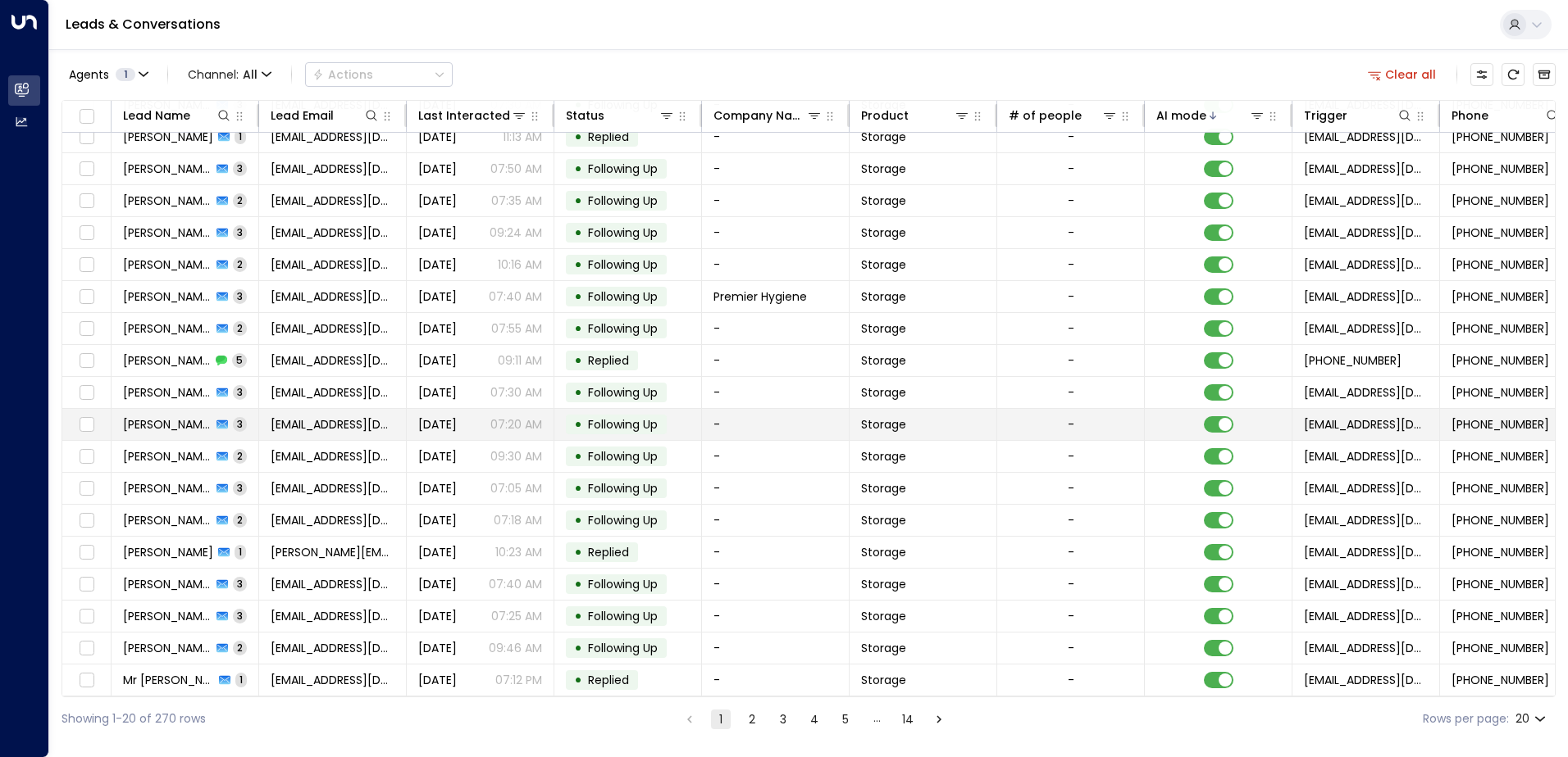
click at [361, 424] on span "[EMAIL_ADDRESS][DOMAIN_NAME]" at bounding box center [333, 425] width 124 height 17
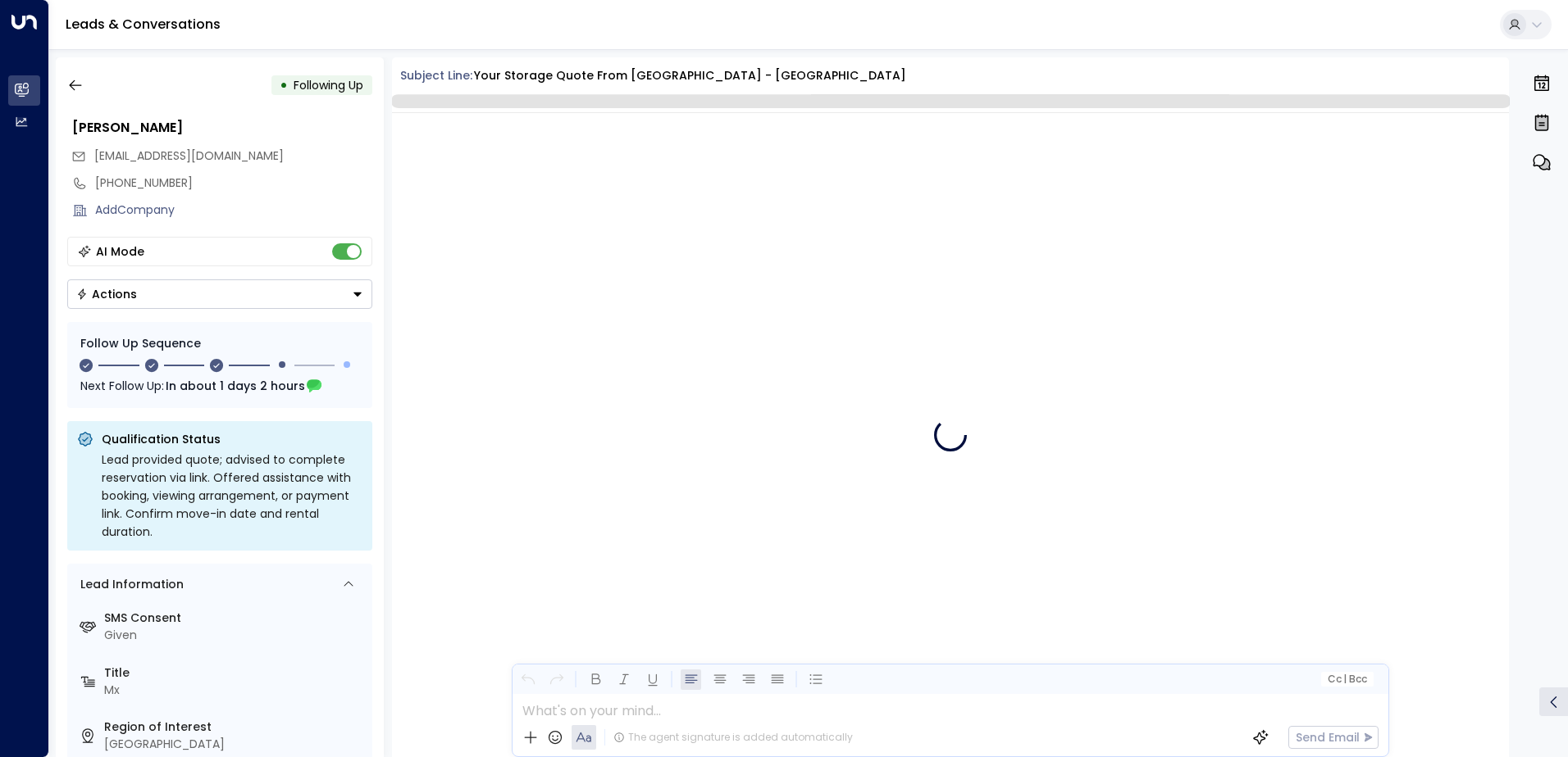
scroll to position [1806, 0]
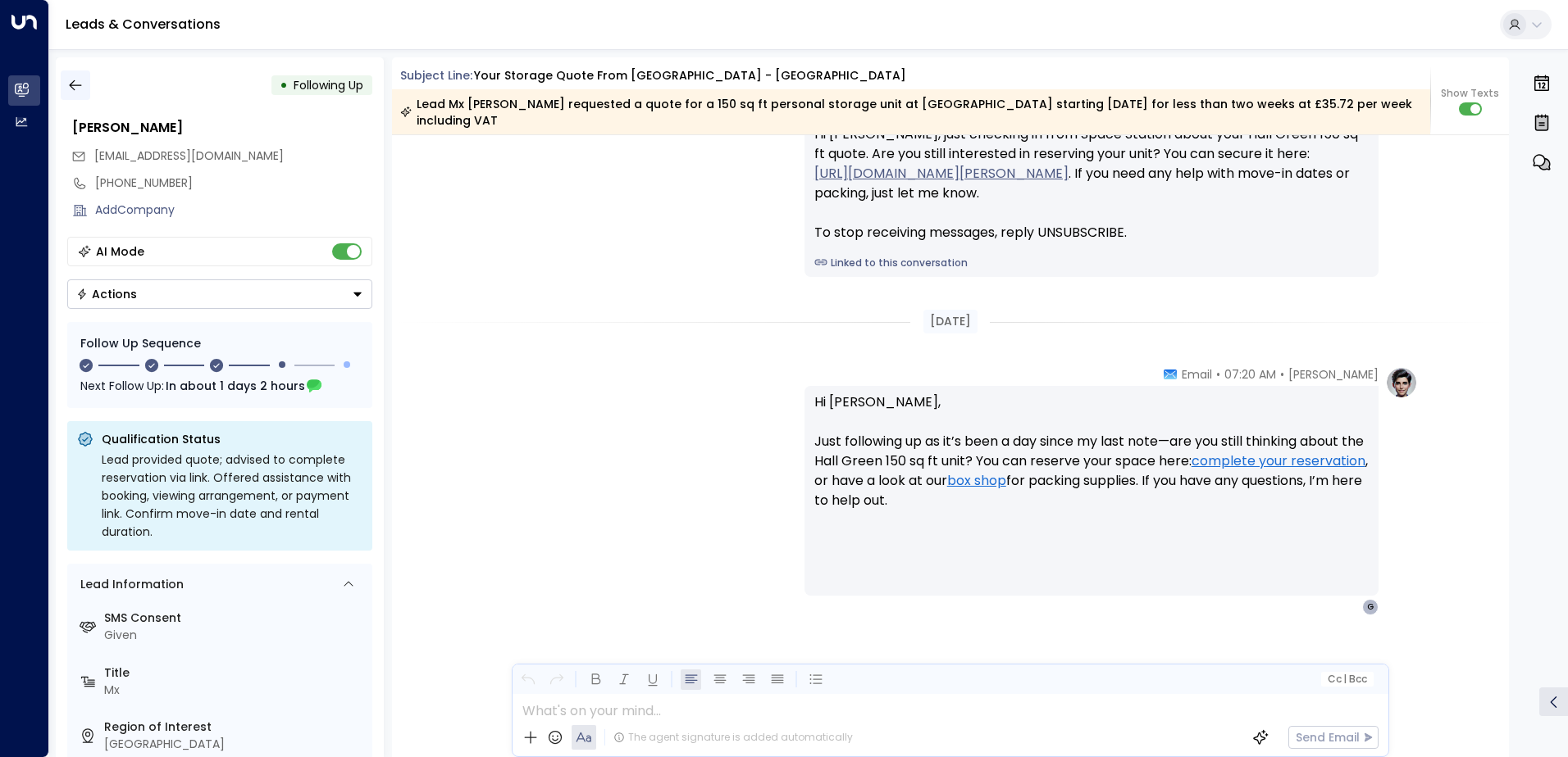
click at [78, 86] on icon "button" at bounding box center [76, 85] width 17 height 17
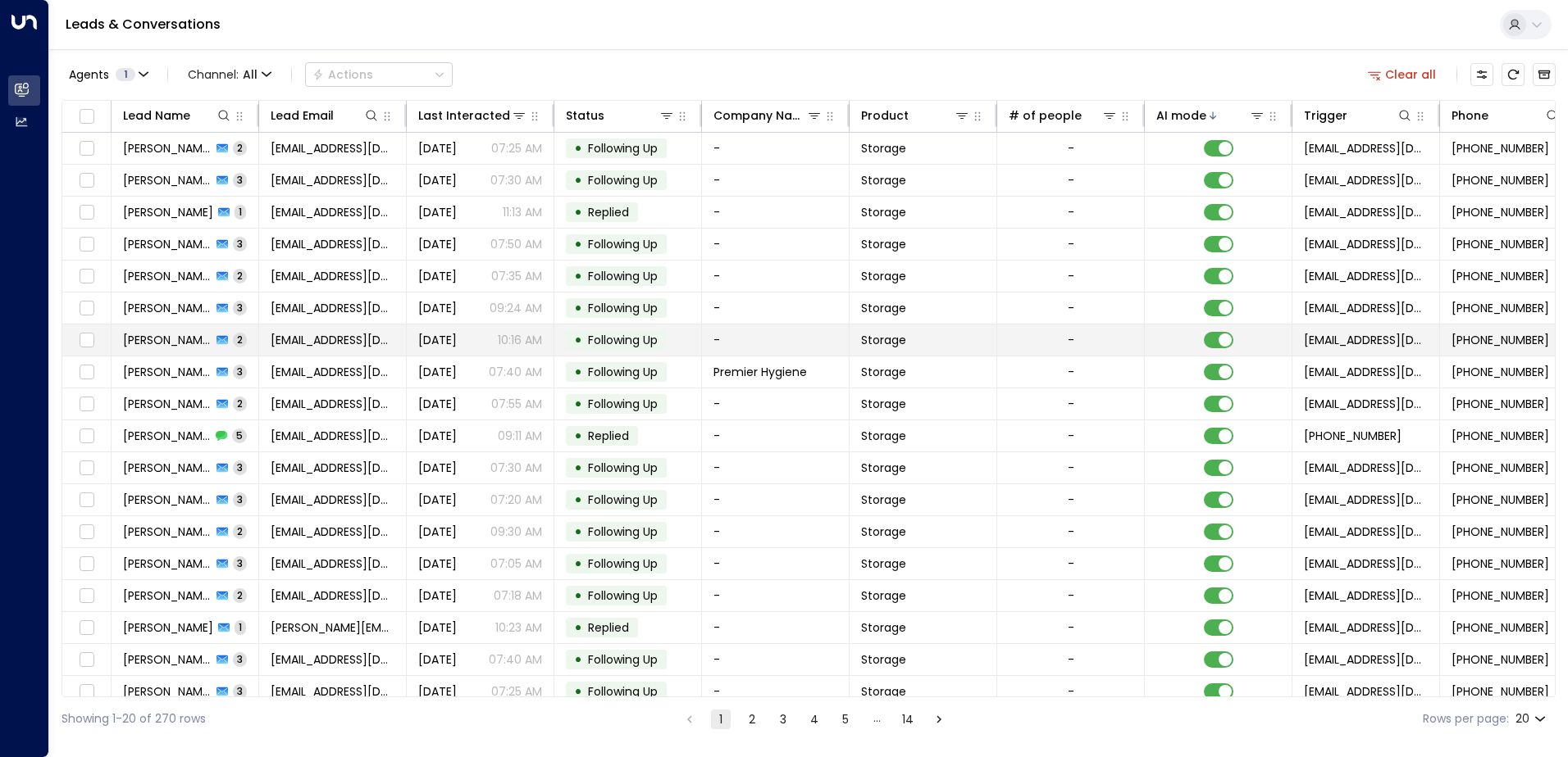
scroll to position [80, 0]
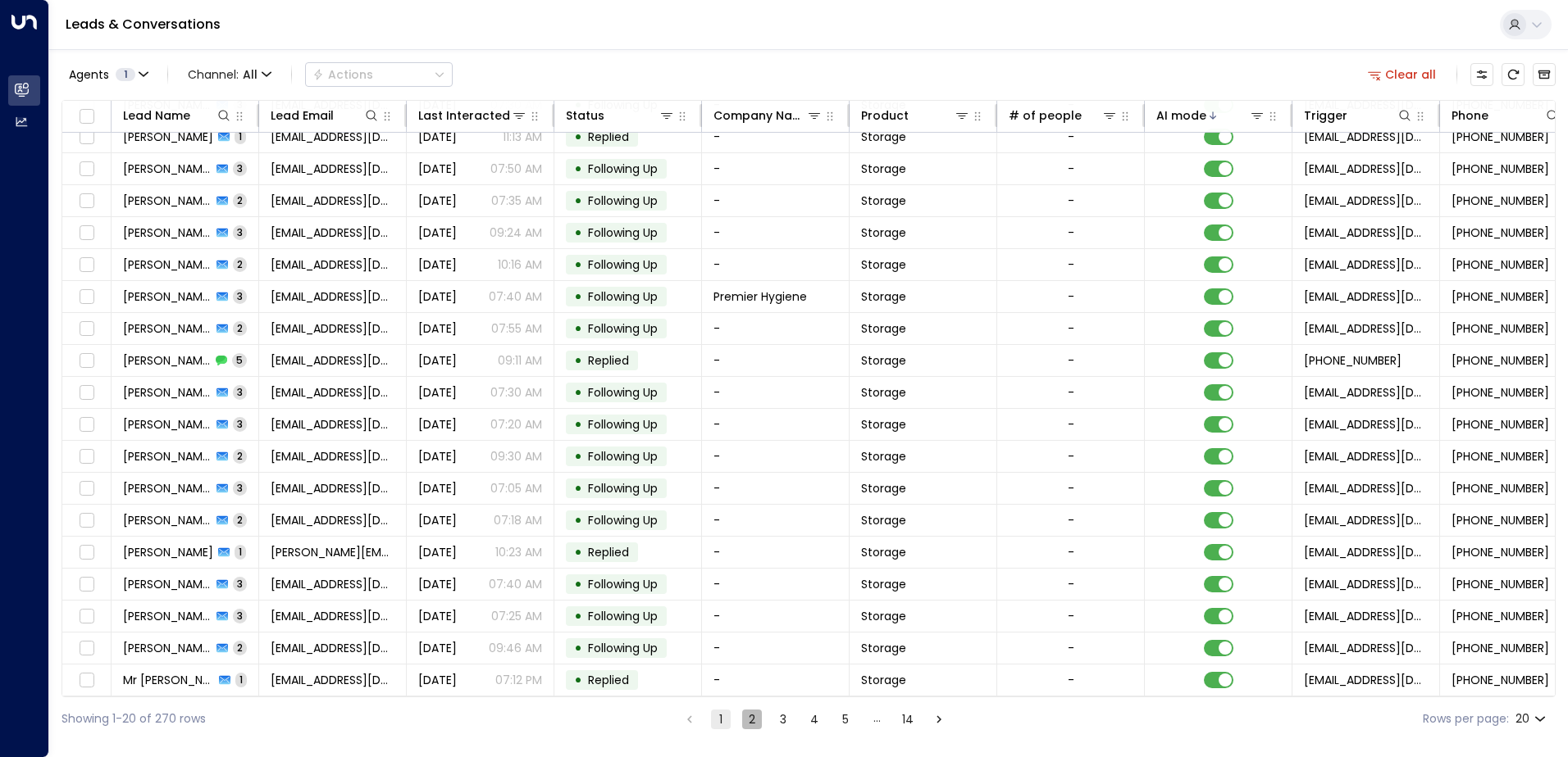
click at [750, 720] on button "2" at bounding box center [752, 719] width 19 height 19
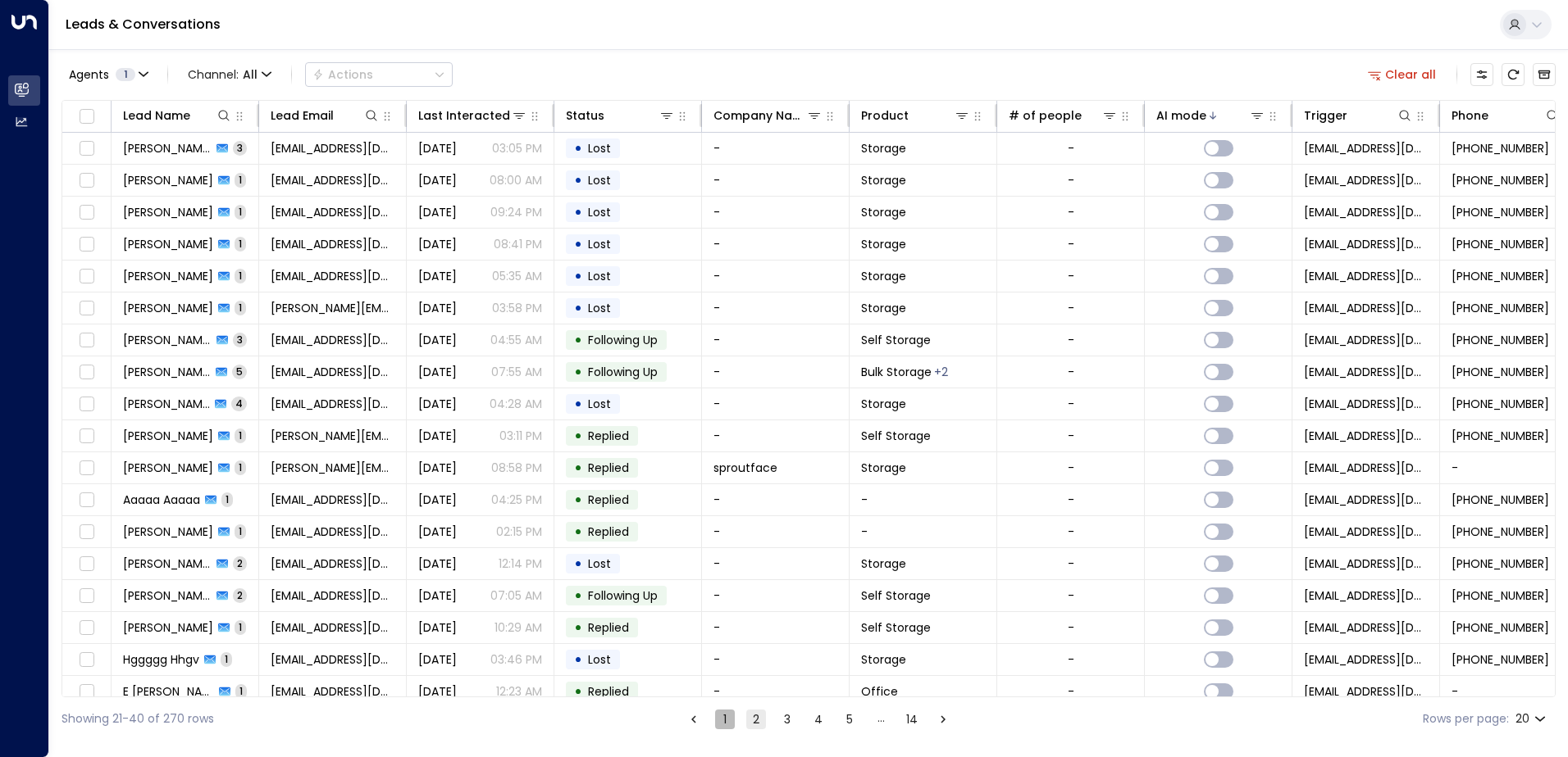
click at [722, 714] on button "1" at bounding box center [724, 719] width 19 height 19
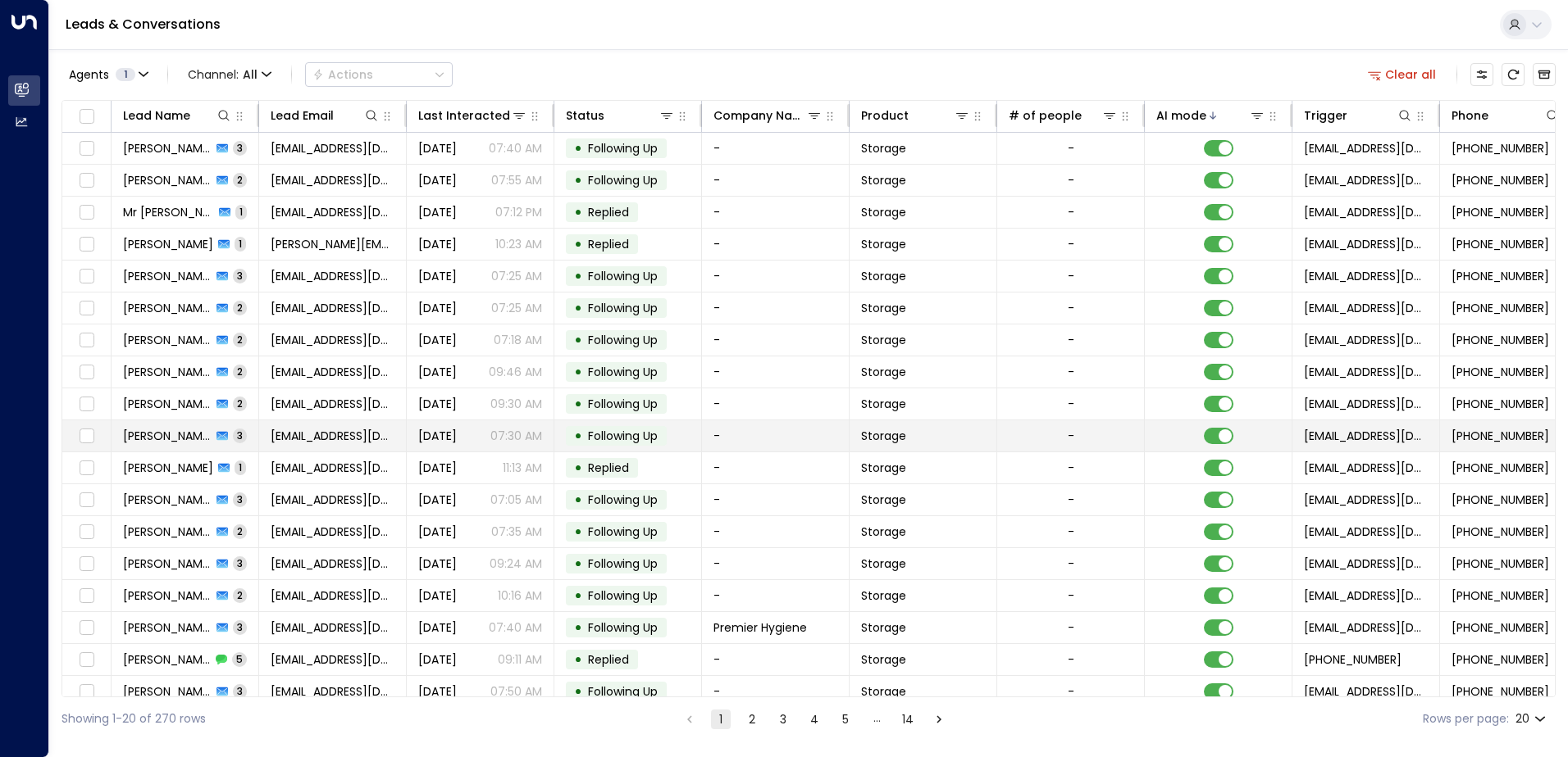
scroll to position [80, 0]
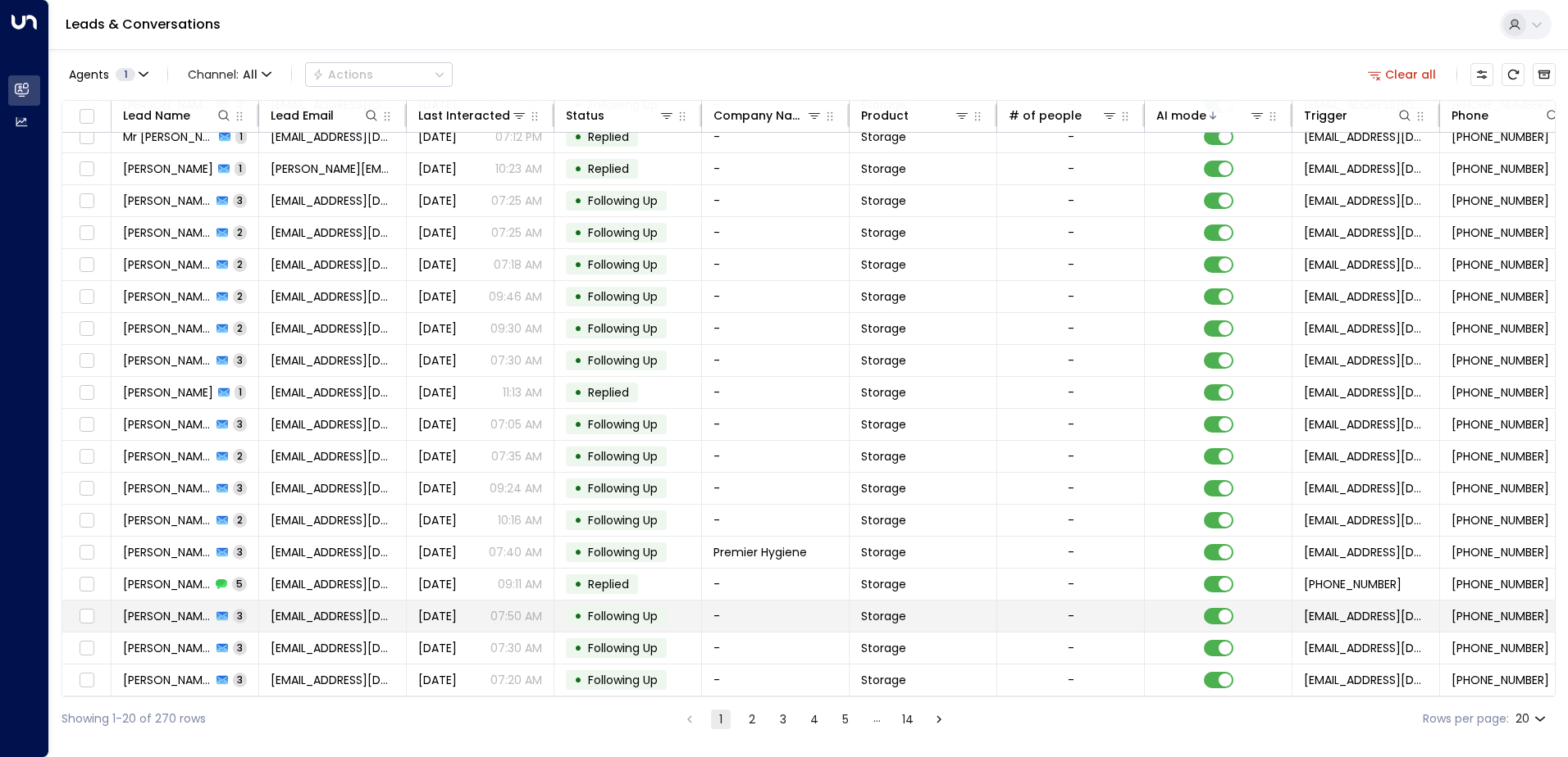
click at [628, 613] on span "Following Up" at bounding box center [622, 617] width 69 height 17
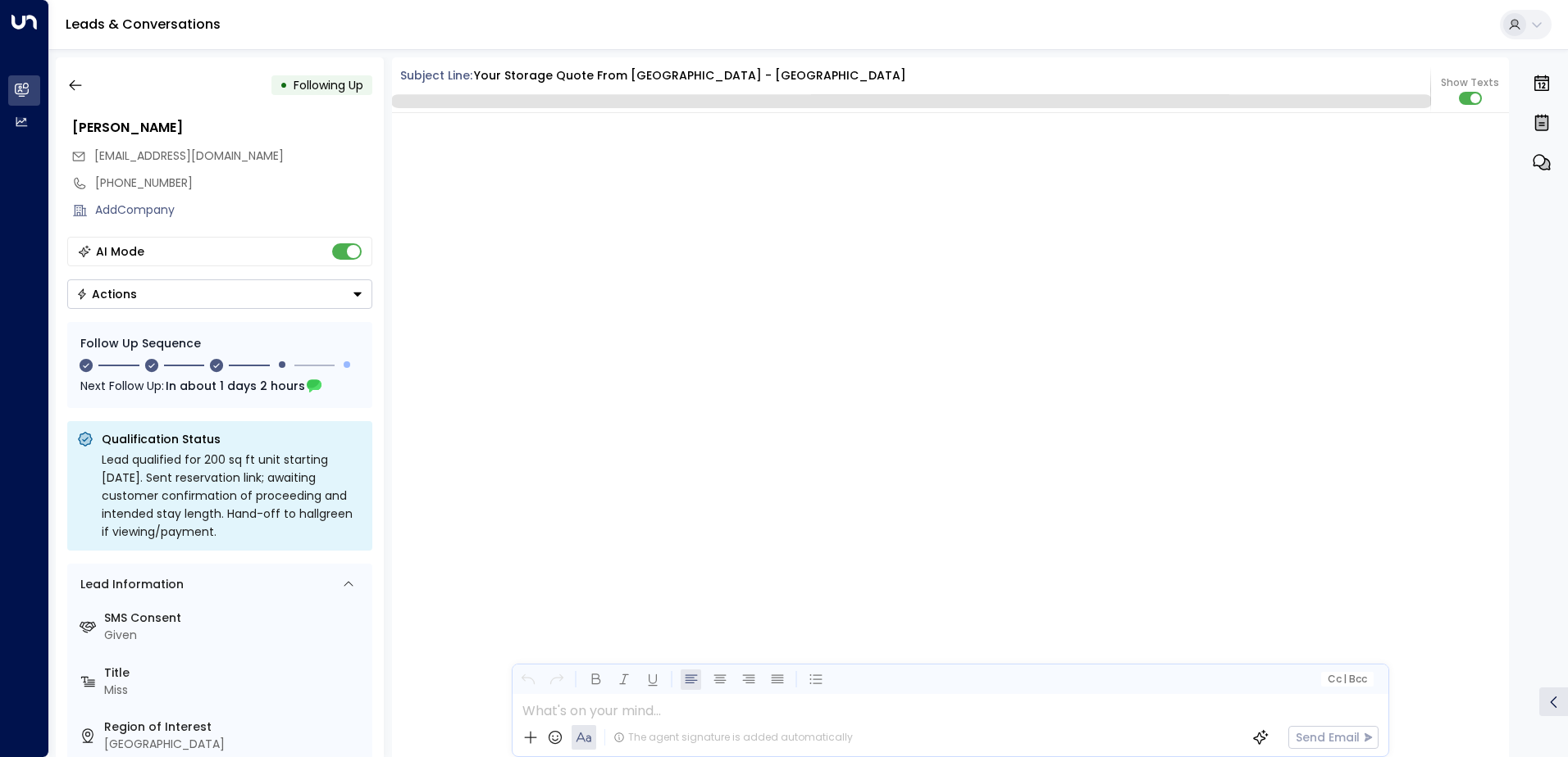
scroll to position [1574, 0]
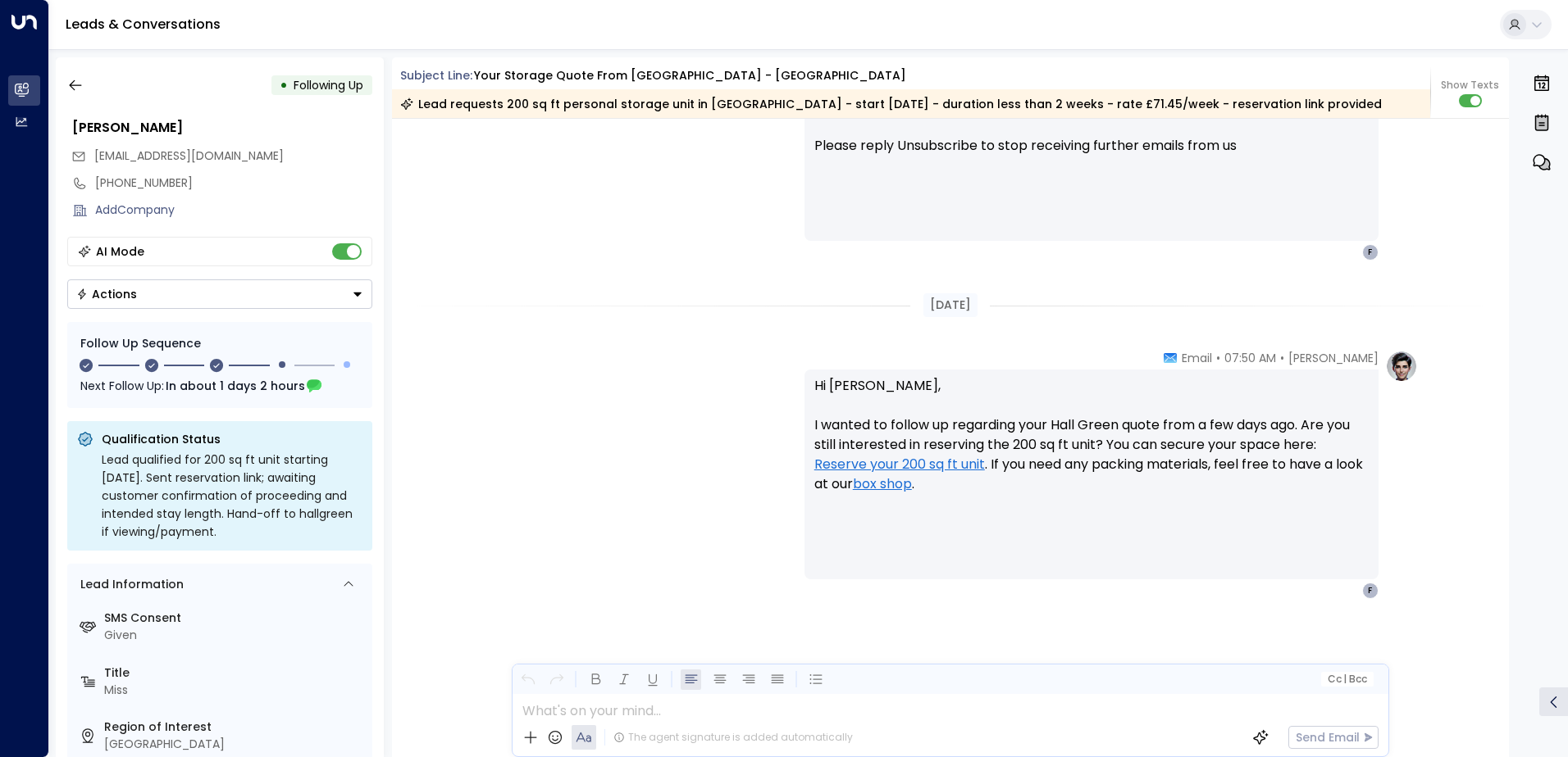
drag, startPoint x: 76, startPoint y: 93, endPoint x: 84, endPoint y: 11, distance: 82.4
click at [76, 93] on button "button" at bounding box center [76, 85] width 30 height 30
